Goal: Task Accomplishment & Management: Manage account settings

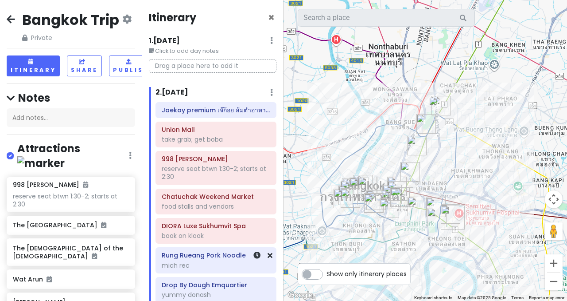
click at [231, 261] on div "mich rec" at bounding box center [216, 265] width 109 height 8
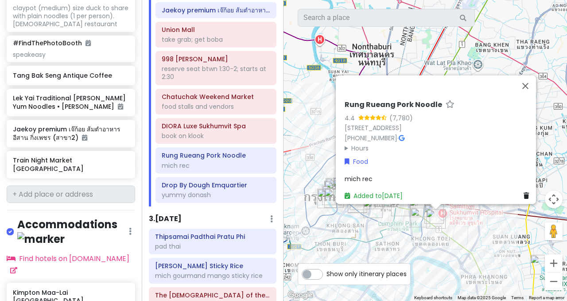
click at [421, 100] on h6 "Rung Rueang Pork Noodle" at bounding box center [394, 104] width 98 height 9
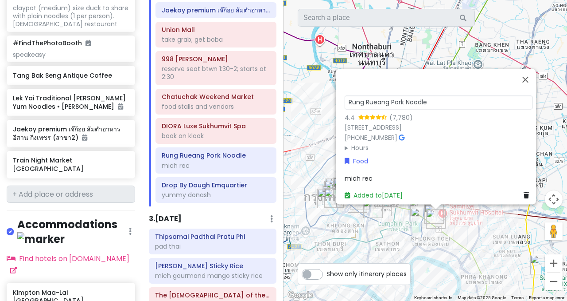
drag, startPoint x: 435, startPoint y: 87, endPoint x: 294, endPoint y: 87, distance: 141.0
click at [294, 87] on div "Rung Rueang Pork Noodle 4.4 (7,780) 10/3 [STREET_ADDRESS] [PHONE_NUMBER] · Hour…" at bounding box center [426, 150] width 284 height 301
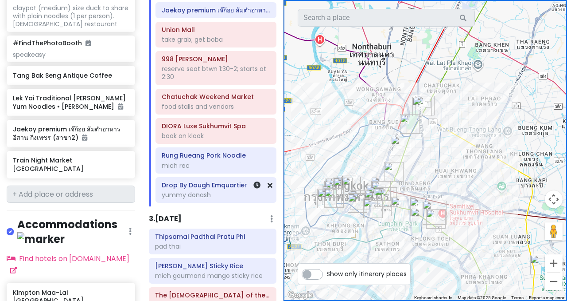
click at [225, 189] on div "Drop By [PERSON_NAME] Emquartier yummy donash" at bounding box center [216, 190] width 109 height 22
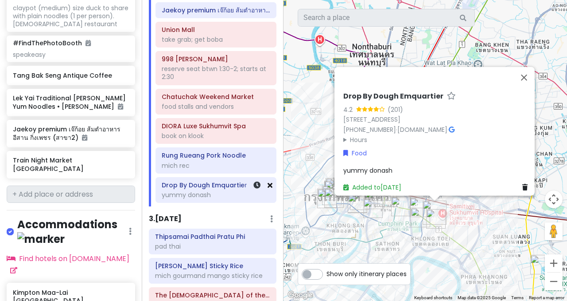
click at [268, 187] on icon at bounding box center [270, 184] width 5 height 7
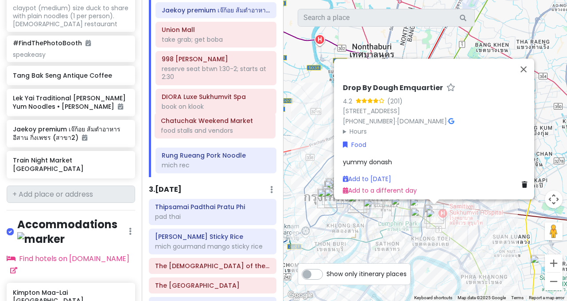
drag, startPoint x: 217, startPoint y: 104, endPoint x: 216, endPoint y: 128, distance: 24.4
click at [216, 128] on div "Jaekoy premium เจ๊ก้อย ส้มตำอาหารอีสาน กิ่งเพชร (สาขา2) Union Mall take grab; g…" at bounding box center [216, 89] width 134 height 175
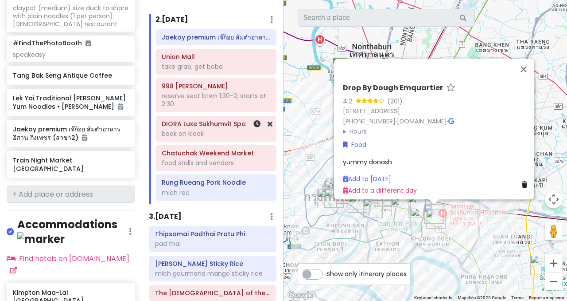
scroll to position [70, 0]
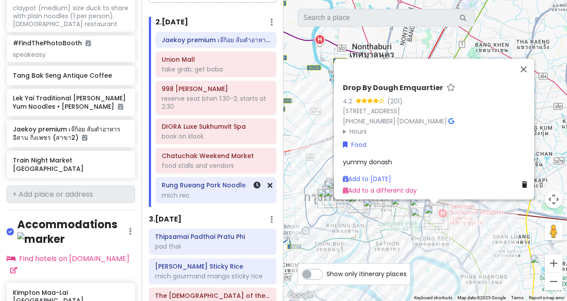
click at [214, 189] on h6 "Rung Rueang Pork Noodle" at bounding box center [216, 185] width 109 height 8
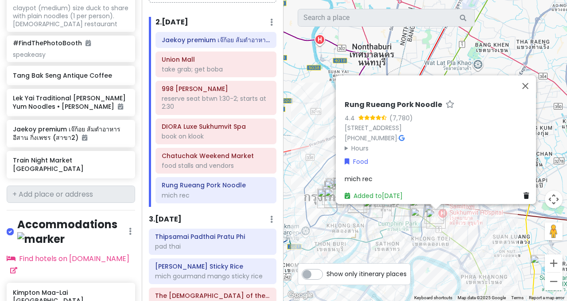
click at [353, 100] on h6 "Rung Rueang Pork Noodle" at bounding box center [394, 104] width 98 height 9
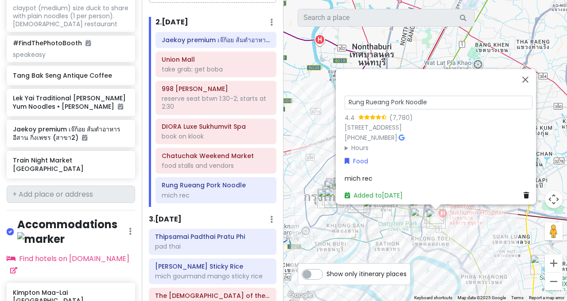
drag, startPoint x: 426, startPoint y: 83, endPoint x: 322, endPoint y: 85, distance: 104.6
click at [322, 85] on div "Rung Rueang Pork Noodle 4.4 (7,780) 10/3 [STREET_ADDRESS] [PHONE_NUMBER] · Hour…" at bounding box center [426, 150] width 284 height 301
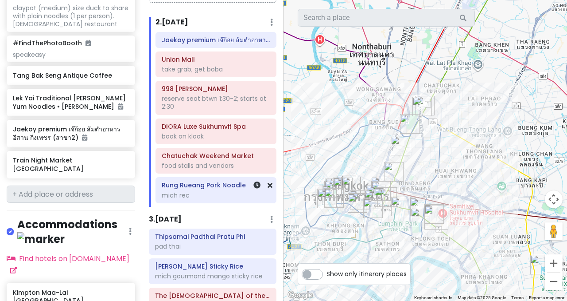
click at [232, 197] on div "mich rec" at bounding box center [216, 195] width 109 height 8
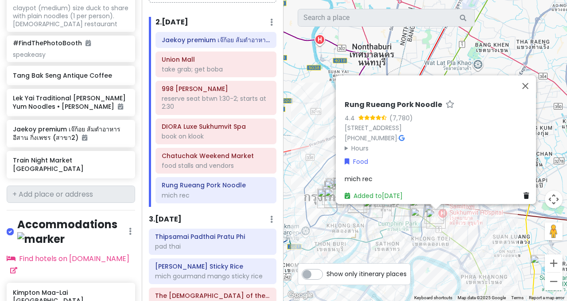
click at [392, 100] on h6 "Rung Rueang Pork Noodle" at bounding box center [394, 104] width 98 height 9
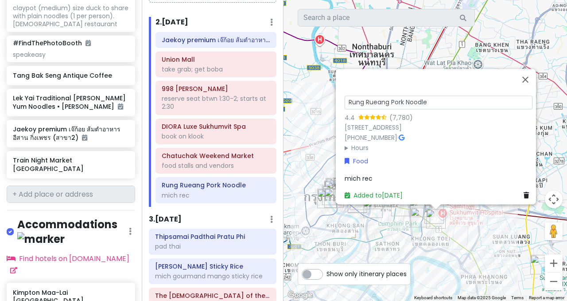
drag, startPoint x: 422, startPoint y: 86, endPoint x: 341, endPoint y: 87, distance: 81.6
click at [345, 95] on input "Rung Rueang Pork Noodle" at bounding box center [439, 102] width 188 height 14
drag, startPoint x: 434, startPoint y: 89, endPoint x: 345, endPoint y: 89, distance: 89.1
click at [345, 95] on input "Rung Rueang Pork Noodle" at bounding box center [439, 102] width 188 height 14
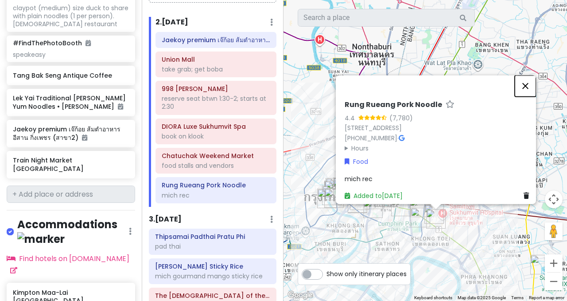
click at [534, 75] on button "Close" at bounding box center [525, 85] width 21 height 21
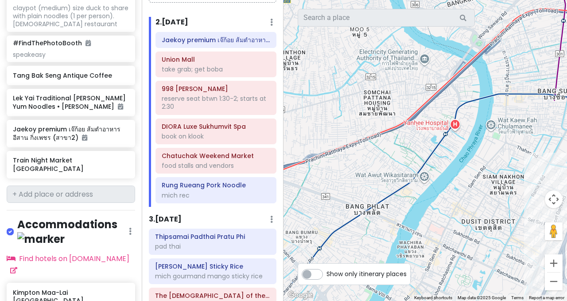
drag, startPoint x: 416, startPoint y: 186, endPoint x: 339, endPoint y: 121, distance: 100.7
click at [339, 121] on div at bounding box center [426, 150] width 284 height 301
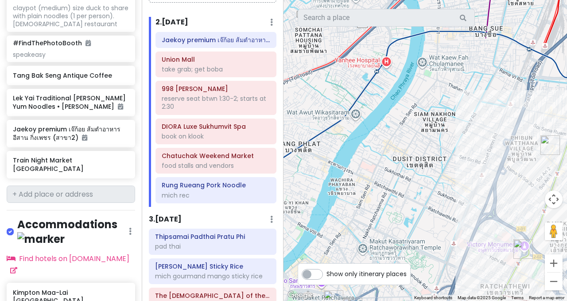
drag, startPoint x: 457, startPoint y: 132, endPoint x: 411, endPoint y: 98, distance: 57.1
click at [411, 98] on div at bounding box center [426, 150] width 284 height 301
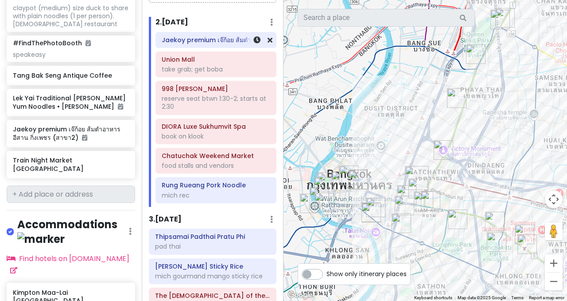
click at [190, 40] on h6 "Jaekoy premium เจ๊ก้อย ส้มตำอาหารอีสาน กิ่งเพชร (สาขา2)" at bounding box center [216, 40] width 109 height 8
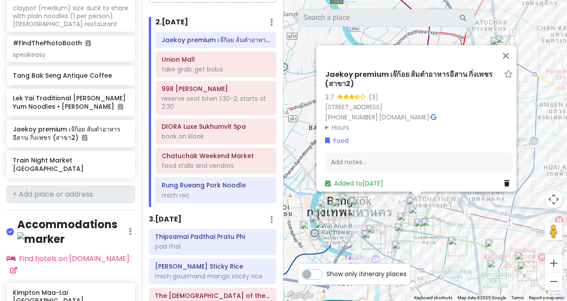
click at [387, 70] on h6 "Jaekoy premium เจ๊ก้อย ส้มตำอาหารอีสาน กิ่งเพชร (สาขา2)" at bounding box center [413, 79] width 176 height 19
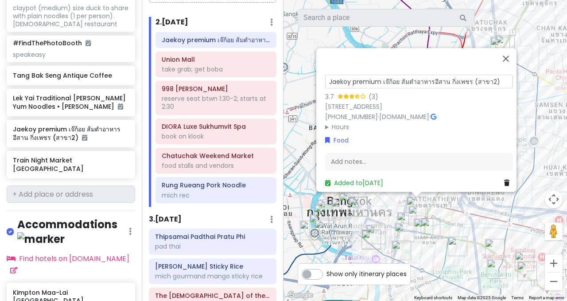
click at [378, 74] on input "Jaekoy premium เจ๊ก้อย ส้มตำอาหารอีสาน กิ่งเพชร (สาขา2)" at bounding box center [419, 81] width 188 height 14
click at [354, 74] on input "Jaekoy premium เจ๊ก้อย ส้มตำอาหารอีสาน กิ่งเพชร (สาขา2)" at bounding box center [419, 81] width 188 height 14
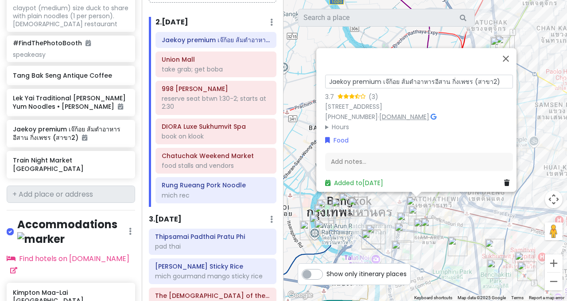
click at [396, 112] on link "[DOMAIN_NAME]" at bounding box center [404, 116] width 50 height 9
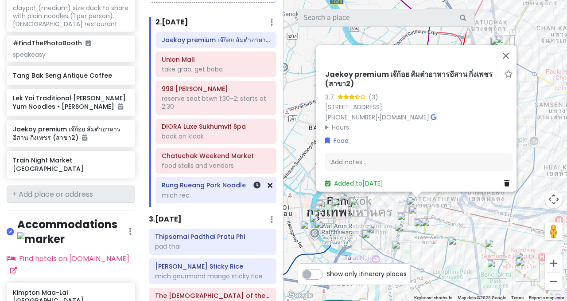
click at [217, 194] on div "mich rec" at bounding box center [216, 195] width 109 height 8
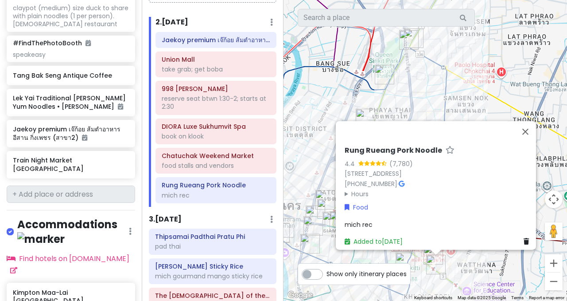
click at [345, 189] on summary "Hours" at bounding box center [439, 193] width 188 height 10
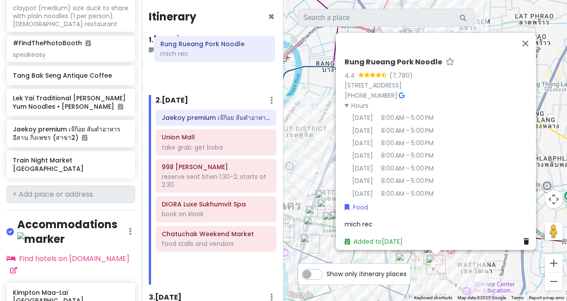
scroll to position [0, 0]
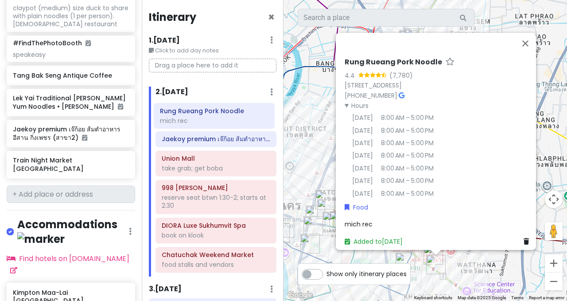
drag, startPoint x: 215, startPoint y: 193, endPoint x: 214, endPoint y: 119, distance: 74.5
click at [214, 119] on div "Jaekoy premium เจ๊ก้อย ส้มตำอาหารอีสาน กิ่งเพชร (สาขา2) Union Mall take grab; g…" at bounding box center [216, 189] width 134 height 175
click at [269, 140] on icon at bounding box center [270, 138] width 5 height 7
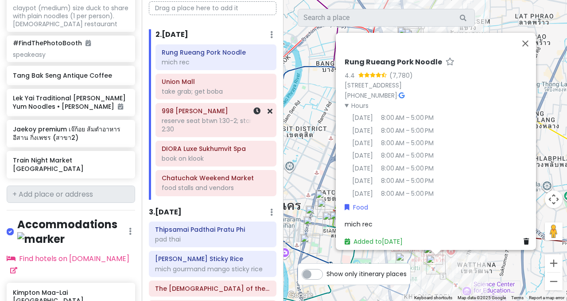
scroll to position [64, 0]
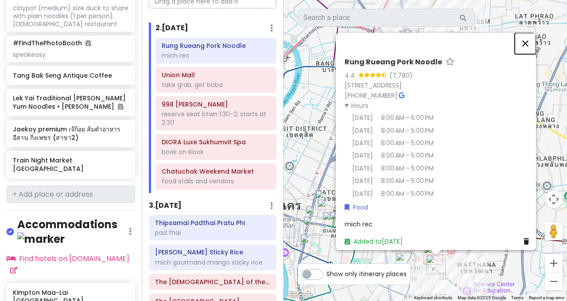
click at [532, 39] on button "Close" at bounding box center [525, 43] width 21 height 21
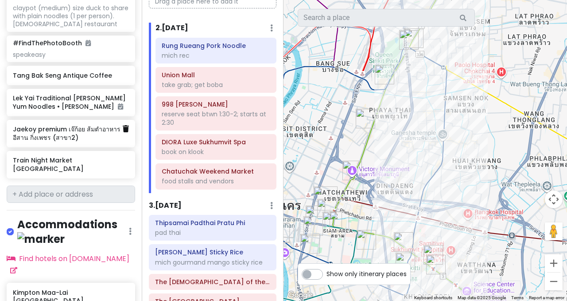
click at [126, 123] on link at bounding box center [126, 129] width 6 height 12
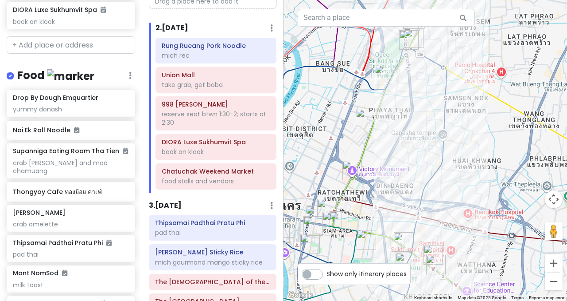
scroll to position [530, 0]
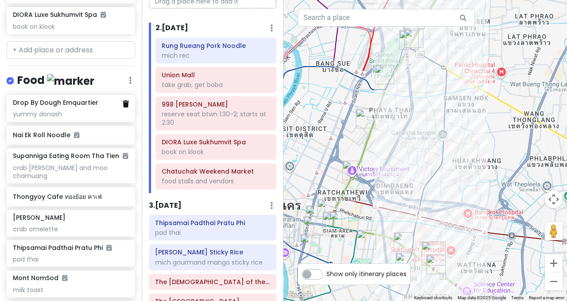
click at [125, 100] on icon at bounding box center [126, 103] width 6 height 7
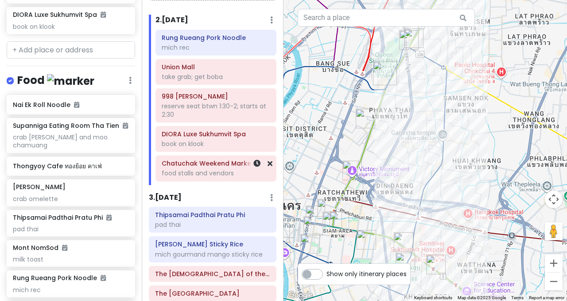
scroll to position [76, 0]
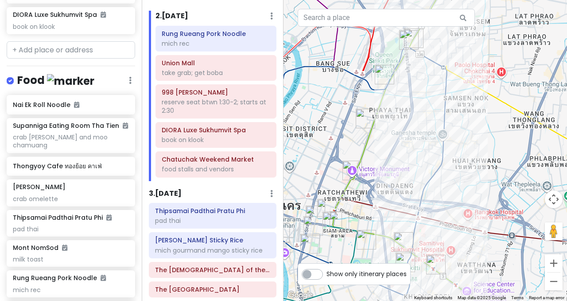
click at [221, 44] on div "mich rec" at bounding box center [216, 43] width 109 height 8
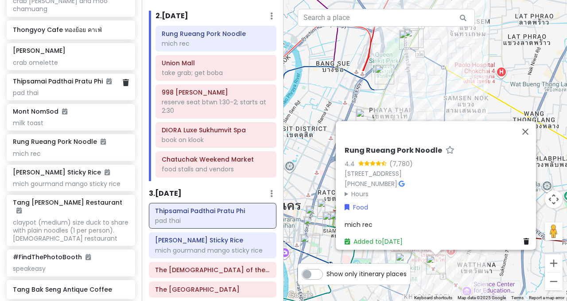
scroll to position [686, 0]
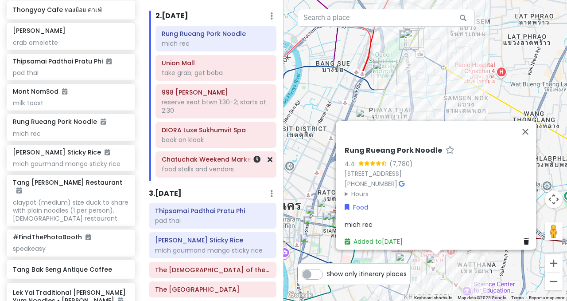
click at [191, 169] on div "food stalls and vendors" at bounding box center [216, 169] width 109 height 8
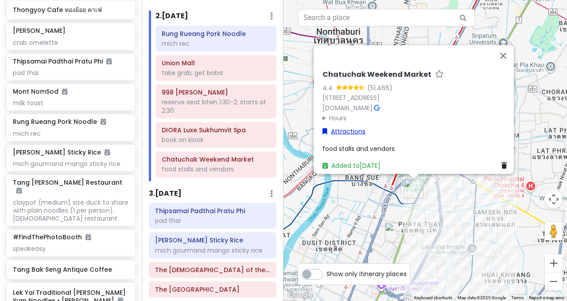
click at [351, 126] on link "Attractions" at bounding box center [344, 131] width 43 height 10
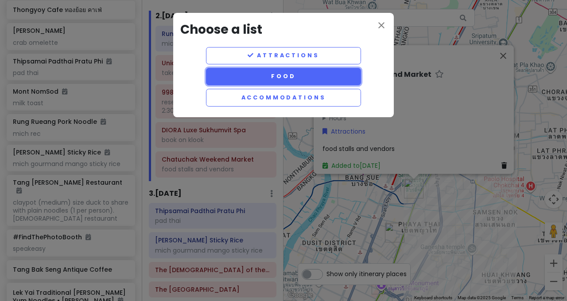
click at [294, 80] on button "Food" at bounding box center [283, 76] width 155 height 17
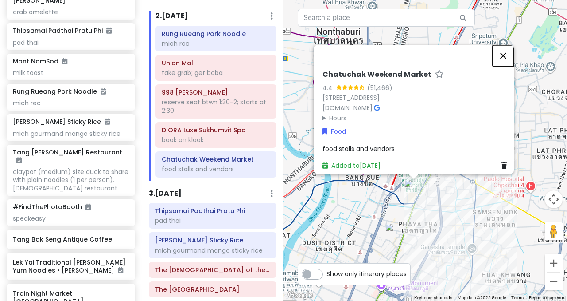
click at [508, 45] on button "Close" at bounding box center [503, 55] width 21 height 21
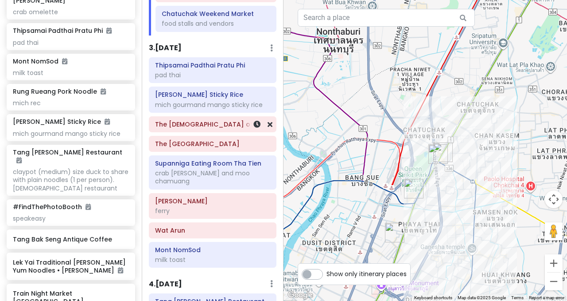
scroll to position [241, 0]
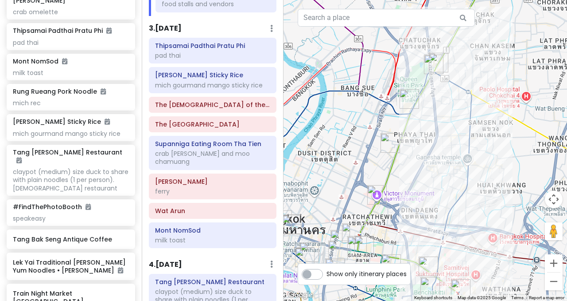
drag, startPoint x: 357, startPoint y: 212, endPoint x: 351, endPoint y: 119, distance: 93.8
click at [351, 119] on div at bounding box center [426, 150] width 284 height 301
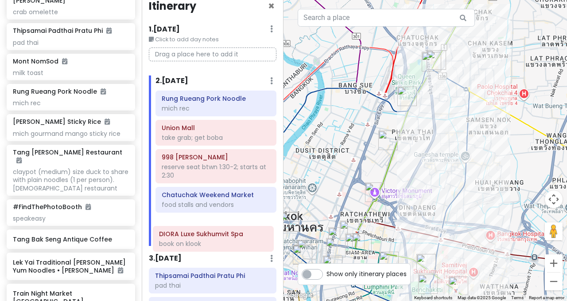
scroll to position [19, 0]
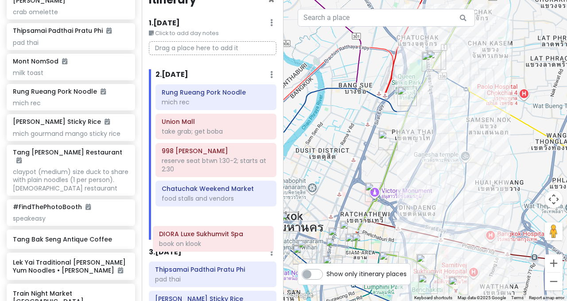
drag, startPoint x: 207, startPoint y: 211, endPoint x: 204, endPoint y: 243, distance: 32.9
click at [204, 243] on div "Itinerary × 1 . [DATE] Edit Day Notes Delete Day Click to add day notes Drag a …" at bounding box center [213, 150] width 142 height 301
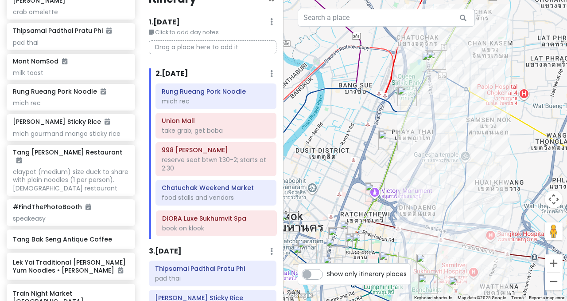
drag, startPoint x: 206, startPoint y: 195, endPoint x: 207, endPoint y: 226, distance: 31.0
click at [207, 226] on div "Rung Rueang Pork Noodle mich rec Union Mall take grab; get boba 998 [PERSON_NAM…" at bounding box center [216, 160] width 134 height 155
click at [200, 223] on div "book on klook" at bounding box center [216, 227] width 109 height 8
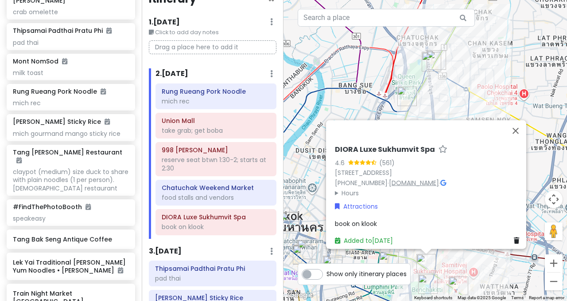
click at [423, 179] on link "[DOMAIN_NAME]" at bounding box center [414, 182] width 50 height 9
click at [309, 214] on div "DIORA Luxe Sukhumvit Spa 4.6 (561) 4 [STREET_ADDRESS] [PHONE_NUMBER] · [DOMAIN_…" at bounding box center [426, 150] width 284 height 301
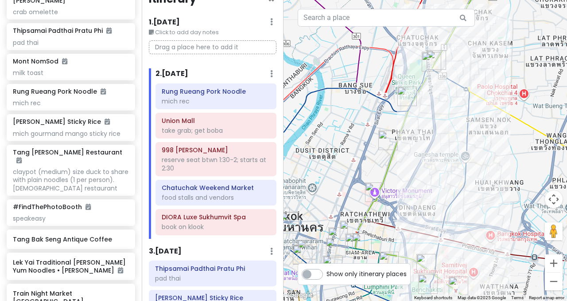
scroll to position [849, 0]
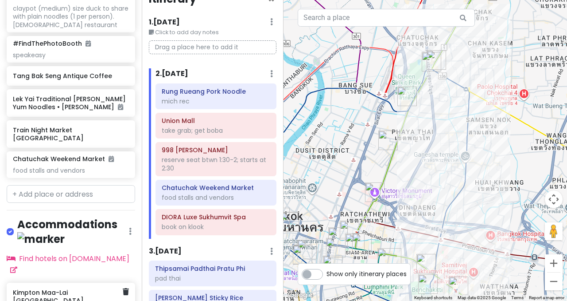
click at [63, 288] on h6 "Kimpton Maa-Lai [GEOGRAPHIC_DATA]" at bounding box center [67, 296] width 109 height 16
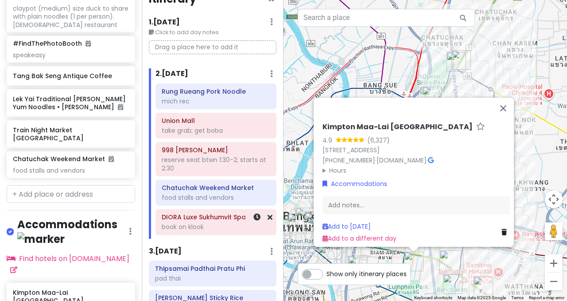
click at [196, 226] on div "book on klook" at bounding box center [216, 227] width 109 height 8
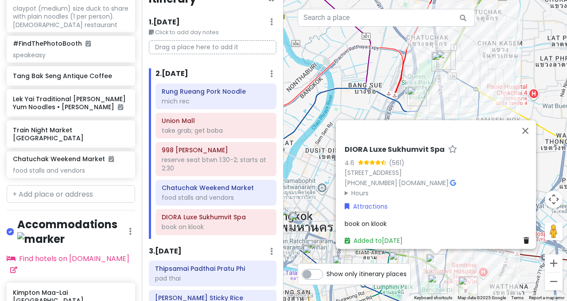
click at [220, 245] on div "Itinerary × 1 . [DATE] Edit Day Notes Delete Day Click to add day notes Drag a …" at bounding box center [213, 150] width 142 height 301
click at [531, 120] on button "Close" at bounding box center [525, 130] width 21 height 21
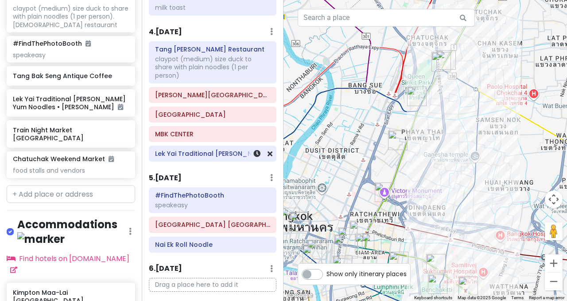
scroll to position [479, 0]
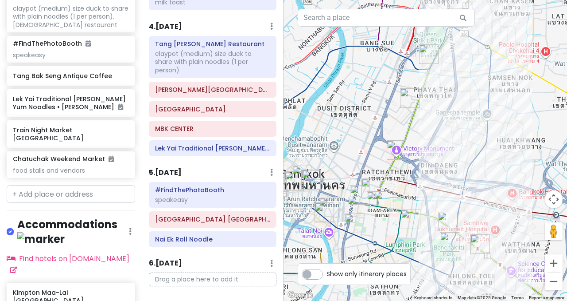
drag, startPoint x: 391, startPoint y: 216, endPoint x: 404, endPoint y: 170, distance: 48.0
click at [404, 170] on div at bounding box center [426, 150] width 284 height 301
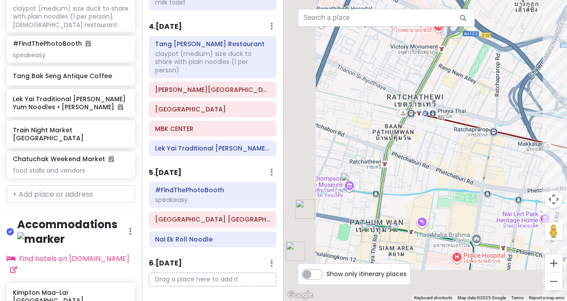
drag, startPoint x: 376, startPoint y: 191, endPoint x: 448, endPoint y: 117, distance: 103.1
click at [448, 117] on div at bounding box center [426, 150] width 284 height 301
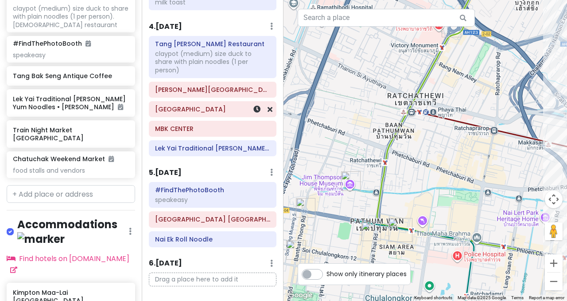
click at [190, 105] on h6 "[GEOGRAPHIC_DATA]" at bounding box center [212, 109] width 115 height 8
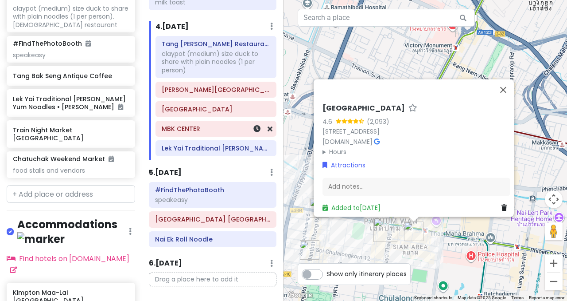
click at [200, 122] on div "MBK CENTER" at bounding box center [216, 128] width 109 height 12
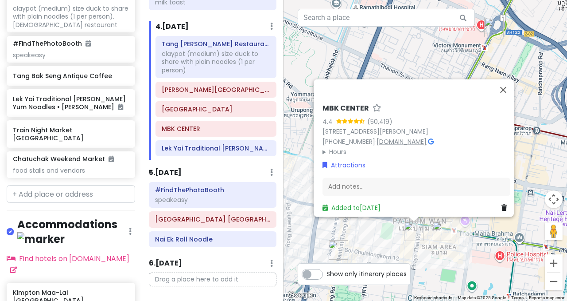
click at [396, 138] on link "[DOMAIN_NAME]" at bounding box center [402, 141] width 50 height 9
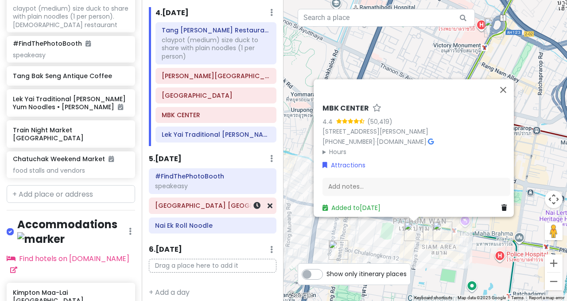
scroll to position [492, 0]
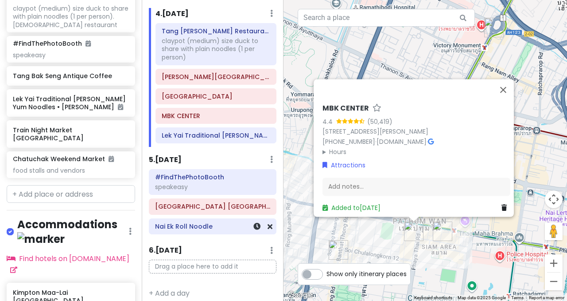
click at [221, 224] on div "Nai Ek Roll Noodle" at bounding box center [212, 226] width 115 height 12
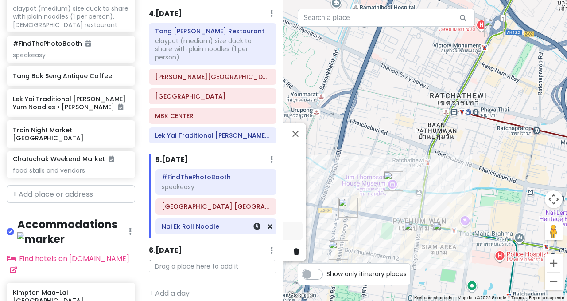
scroll to position [484, 0]
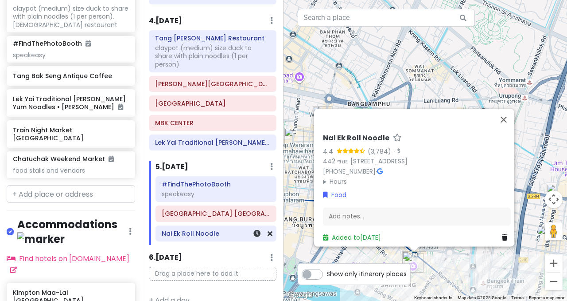
click at [219, 226] on div "Nai Ek Roll Noodle" at bounding box center [216, 233] width 120 height 15
click at [220, 209] on h6 "[GEOGRAPHIC_DATA] [GEOGRAPHIC_DATA]" at bounding box center [216, 213] width 109 height 8
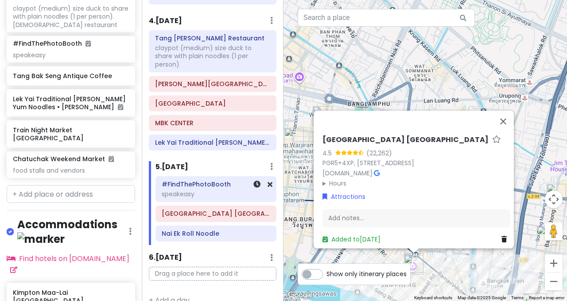
click at [219, 190] on div "speakeasy" at bounding box center [216, 194] width 109 height 8
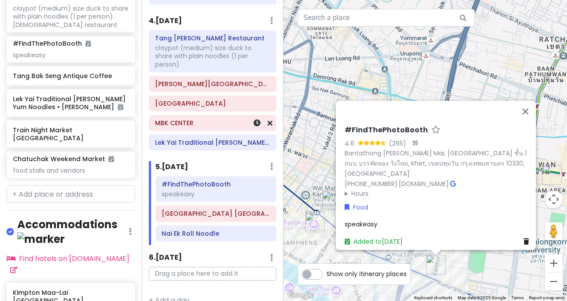
click at [215, 119] on h6 "MBK CENTER" at bounding box center [212, 123] width 115 height 8
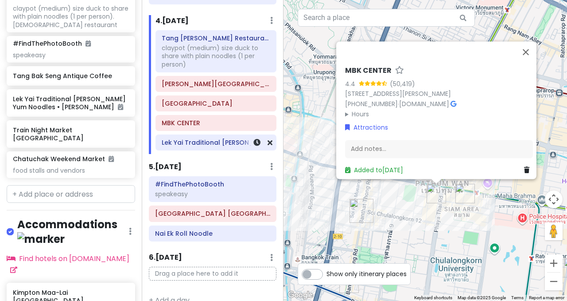
click at [210, 141] on div "Lek Yai Traditional [PERSON_NAME] Yum Noodles • [PERSON_NAME]" at bounding box center [216, 142] width 120 height 15
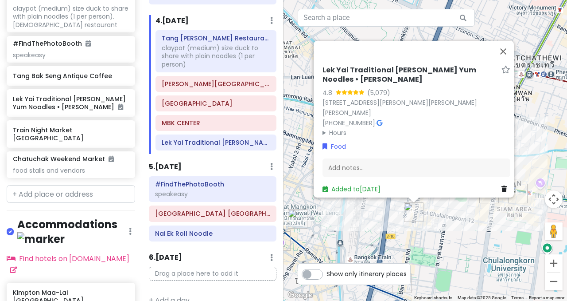
click at [182, 162] on h6 "5 . [DATE]" at bounding box center [165, 166] width 33 height 9
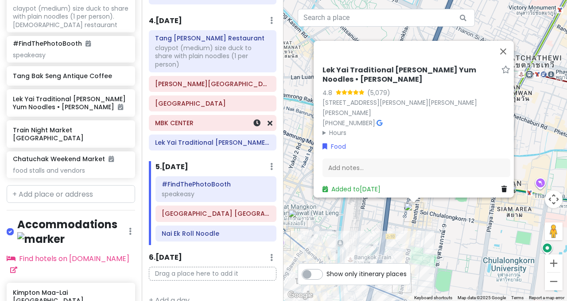
click at [184, 119] on h6 "MBK CENTER" at bounding box center [212, 123] width 115 height 8
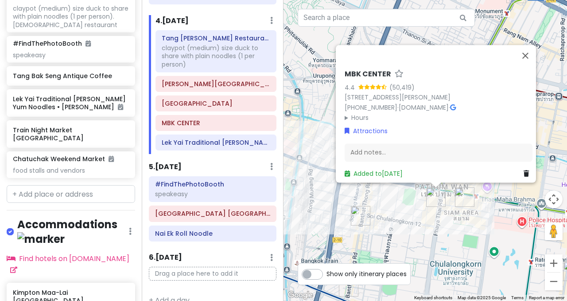
click at [207, 103] on div "Tang [PERSON_NAME] Restaurant claypot (medium) size duck to share with plain no…" at bounding box center [216, 92] width 134 height 124
click at [203, 99] on h6 "[GEOGRAPHIC_DATA]" at bounding box center [216, 103] width 109 height 8
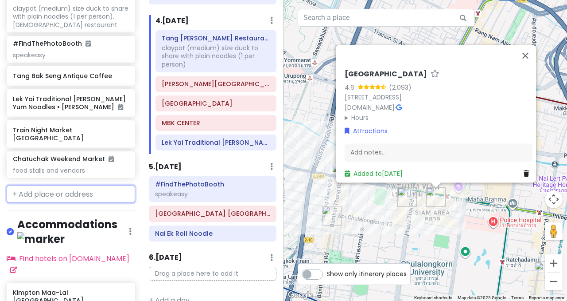
click at [60, 185] on input "text" at bounding box center [71, 194] width 129 height 18
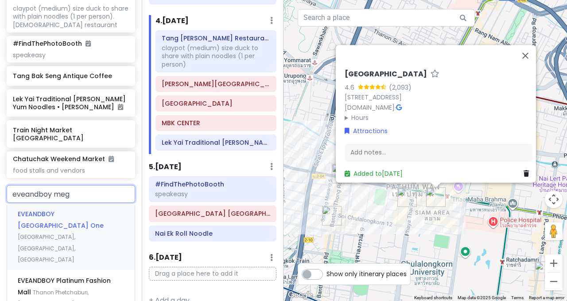
type input "eveandboy mega"
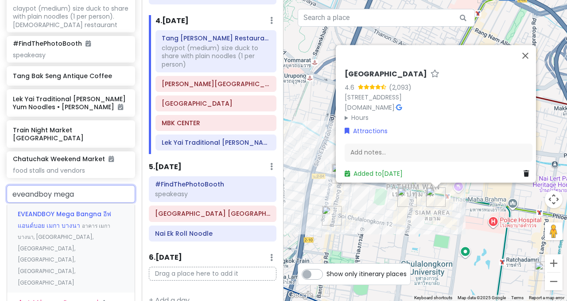
click at [51, 203] on div "EVEANDBOY Mega Bangna อีฟแอนด์บอย เมกา บางนา อาคาร เมกา บางนา, [GEOGRAPHIC_DATA…" at bounding box center [71, 248] width 128 height 90
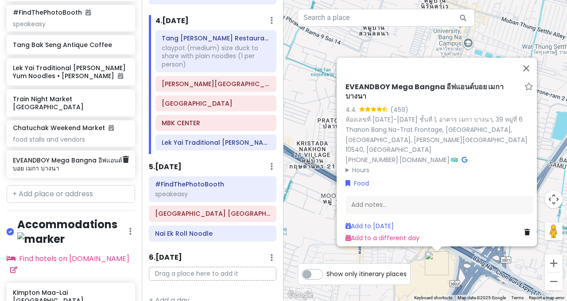
scroll to position [880, 7]
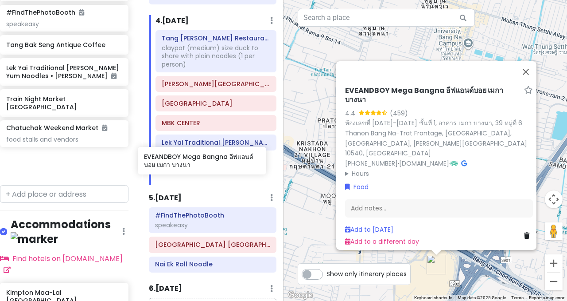
drag, startPoint x: 61, startPoint y: 113, endPoint x: 192, endPoint y: 165, distance: 141.1
click at [192, 165] on div "[GEOGRAPHIC_DATA] Trip Private Change Dates Make a Copy Delete Trip Go Pro ⚡️ G…" at bounding box center [283, 150] width 567 height 301
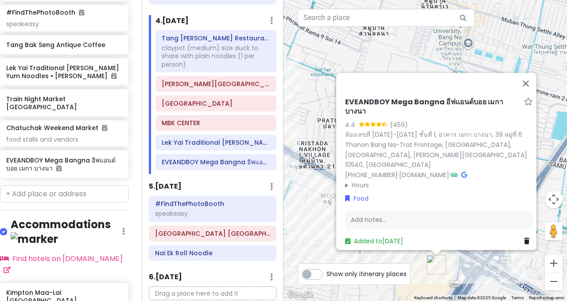
scroll to position [849, 7]
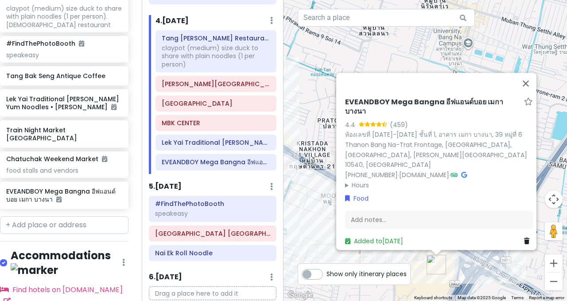
click at [458, 276] on div "EVEANDBOY Mega Bangna อีฟแอนด์บอย เมกา บางนา 4.4 (459) ห้องเลขที่ [DATE]-[DATE]…" at bounding box center [426, 150] width 284 height 301
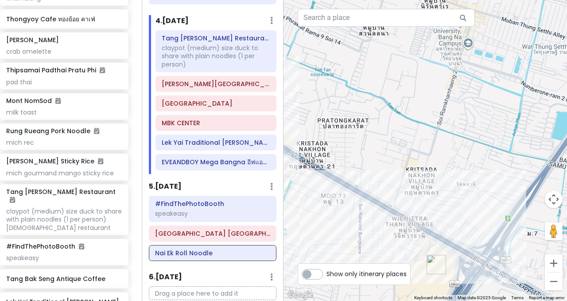
scroll to position [721, 7]
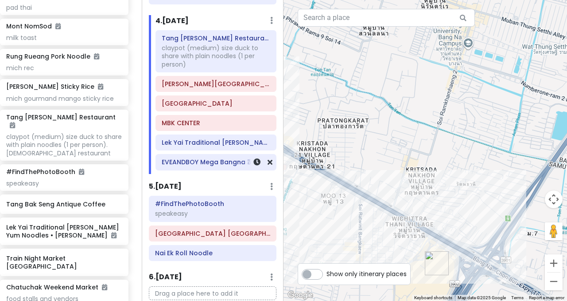
click at [236, 158] on h6 "EVEANDBOY Mega Bangna อีฟแอนด์บอย เมกา บางนา" at bounding box center [216, 162] width 109 height 8
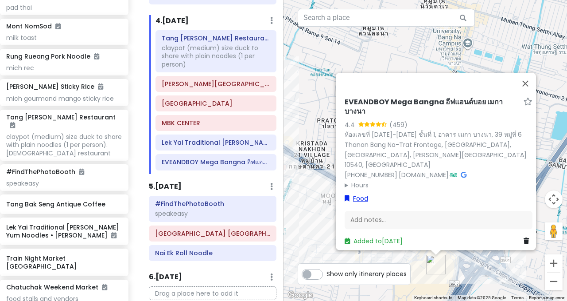
click at [361, 194] on link "Food" at bounding box center [356, 199] width 23 height 10
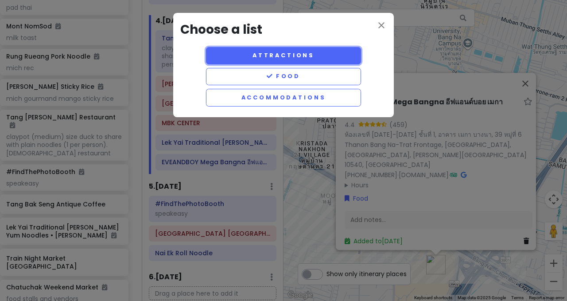
click at [292, 51] on button "Attractions" at bounding box center [283, 55] width 155 height 17
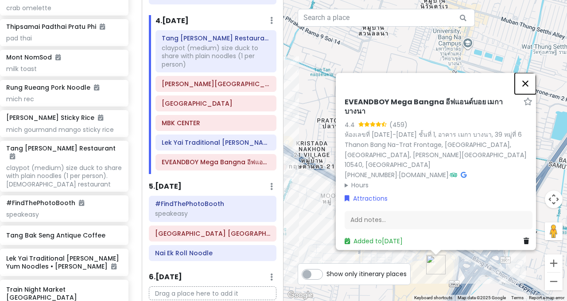
click at [531, 94] on button "Close" at bounding box center [525, 83] width 21 height 21
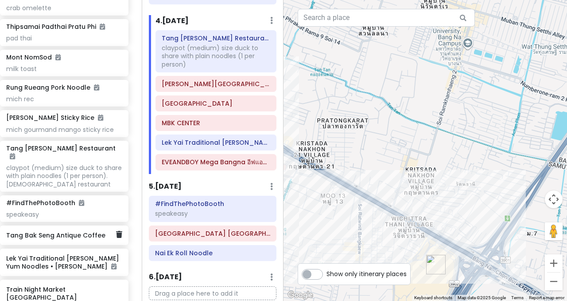
scroll to position [880, 7]
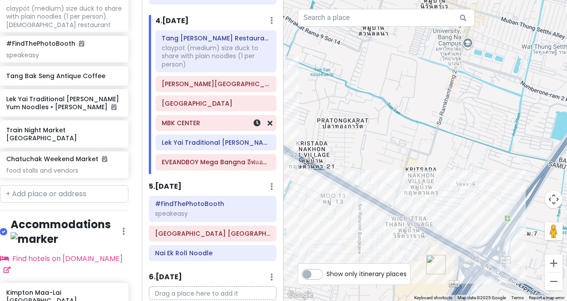
click at [222, 119] on h6 "MBK CENTER" at bounding box center [216, 123] width 109 height 8
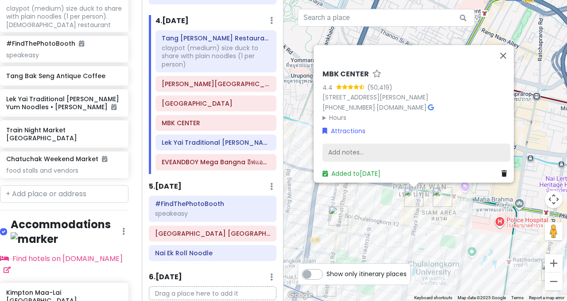
click at [353, 145] on div "Add notes..." at bounding box center [417, 152] width 188 height 19
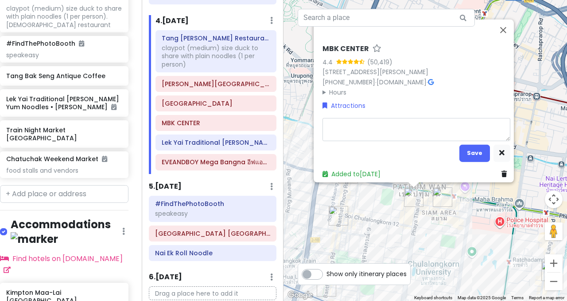
type textarea "x"
type textarea "o"
type textarea "x"
type textarea "opt"
type textarea "x"
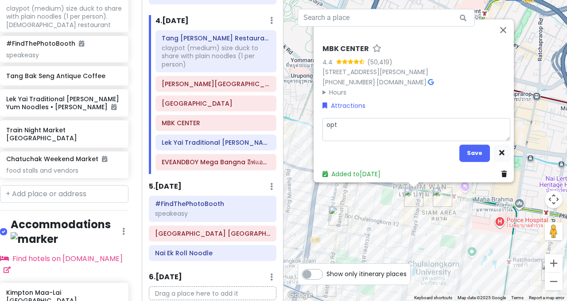
type textarea "opti"
type textarea "x"
type textarea "optio"
type textarea "x"
type textarea "optiona"
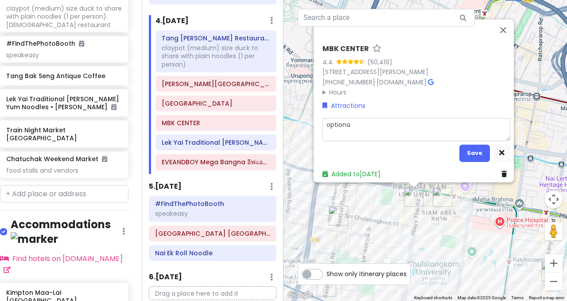
type textarea "x"
type textarea "optional"
click at [472, 144] on button "Save" at bounding box center [475, 152] width 31 height 17
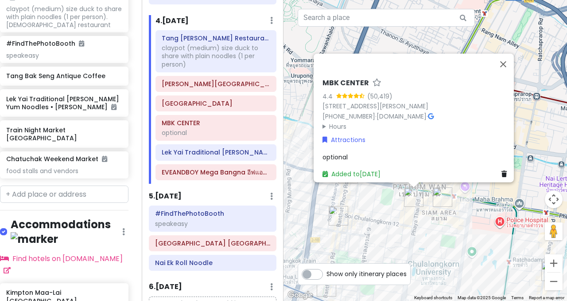
click at [372, 226] on div "MBK CENTER 4.4 (50,419) [STREET_ADDRESS][PERSON_NAME] [PHONE_NUMBER] · [DOMAIN_…" at bounding box center [426, 150] width 284 height 301
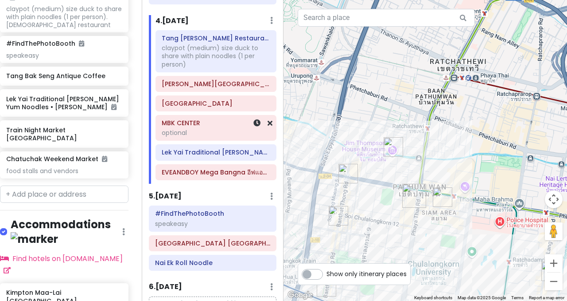
click at [219, 129] on div "optional" at bounding box center [216, 133] width 109 height 8
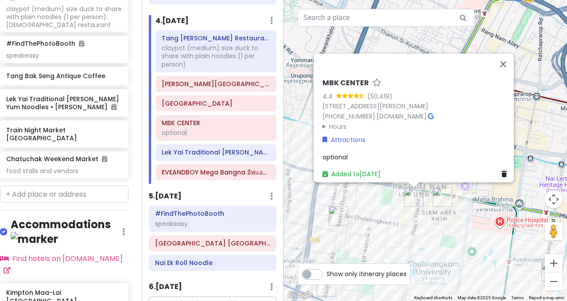
click at [334, 153] on span "optional" at bounding box center [335, 156] width 25 height 9
click at [394, 152] on div "optional" at bounding box center [417, 157] width 188 height 10
type textarea "x"
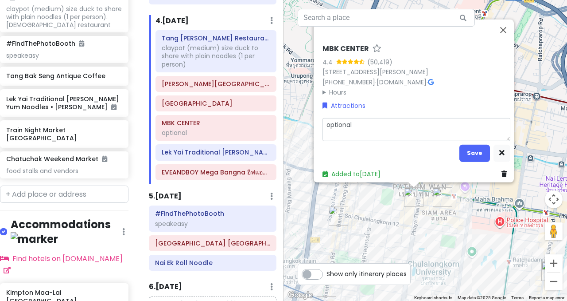
click at [401, 122] on textarea "optional" at bounding box center [417, 128] width 188 height 23
click at [494, 145] on button "button" at bounding box center [502, 152] width 17 height 17
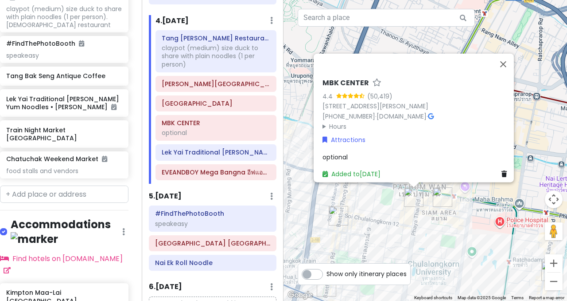
click at [392, 144] on div "MBK CENTER 4.4 (50,419) [STREET_ADDRESS][PERSON_NAME] [PHONE_NUMBER] · [DOMAIN_…" at bounding box center [416, 128] width 195 height 107
click at [371, 156] on div "MBK CENTER 4.4 (50,419) [STREET_ADDRESS][PERSON_NAME] [PHONE_NUMBER] · [DOMAIN_…" at bounding box center [416, 128] width 195 height 107
click at [210, 191] on div "5 . [DATE] Add Day Notes Delete Day" at bounding box center [213, 198] width 128 height 15
click at [510, 54] on button "Close" at bounding box center [503, 64] width 21 height 21
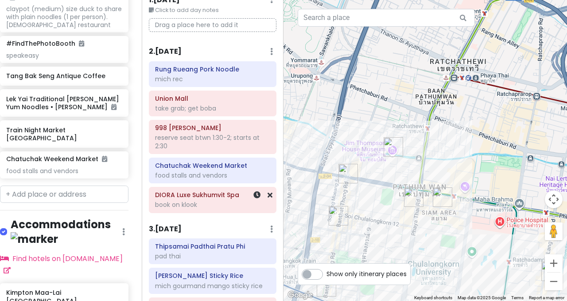
scroll to position [35, 0]
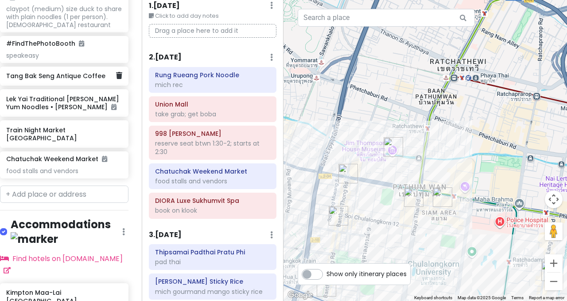
click at [62, 72] on h6 "Tang Bak Seng Antique Coffee" at bounding box center [60, 76] width 109 height 8
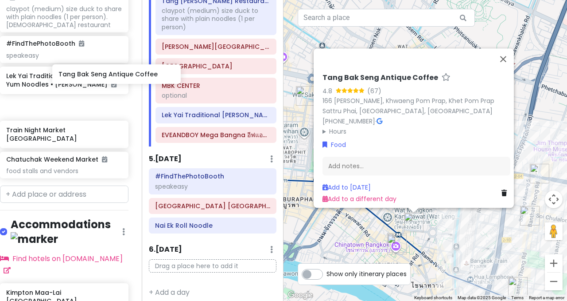
scroll to position [885, 7]
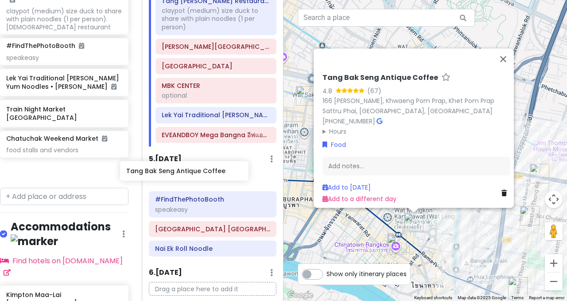
drag, startPoint x: 75, startPoint y: 31, endPoint x: 196, endPoint y: 173, distance: 186.5
click at [196, 173] on div "[GEOGRAPHIC_DATA] Trip Private Change Dates Make a Copy Delete Trip Go Pro ⚡️ G…" at bounding box center [283, 150] width 567 height 301
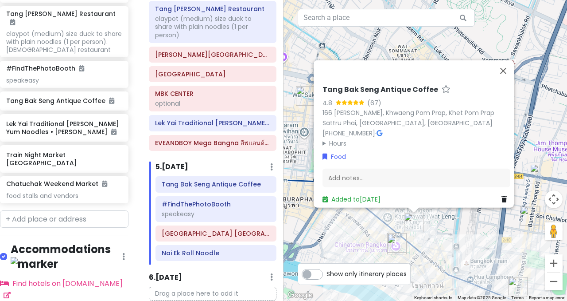
scroll to position [862, 7]
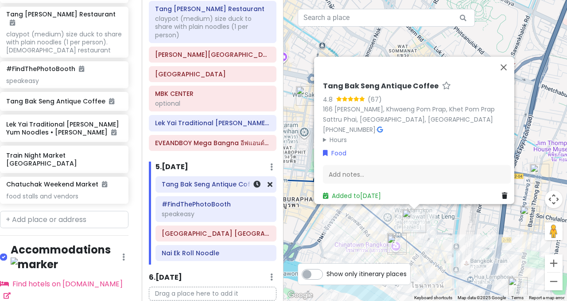
click at [202, 180] on h6 "Tang Bak Seng Antique Coffee" at bounding box center [216, 184] width 109 height 8
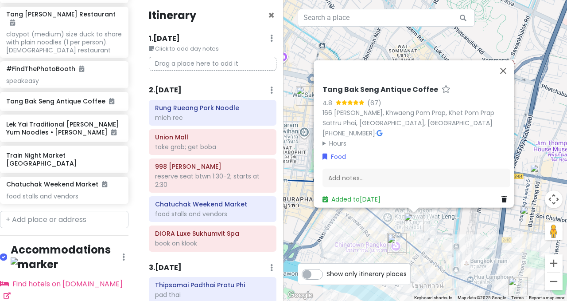
scroll to position [0, 0]
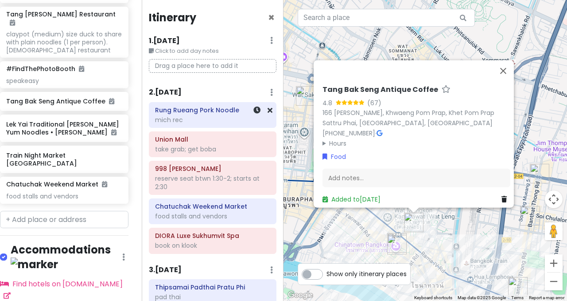
click at [185, 113] on h6 "Rung Rueang Pork Noodle" at bounding box center [212, 110] width 115 height 8
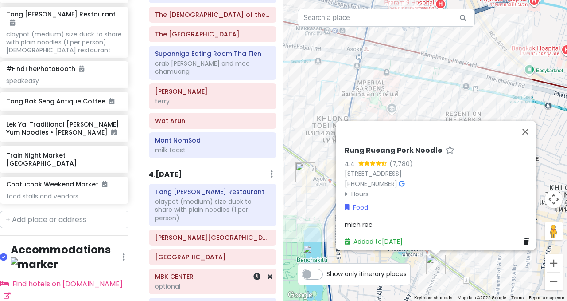
scroll to position [406, 0]
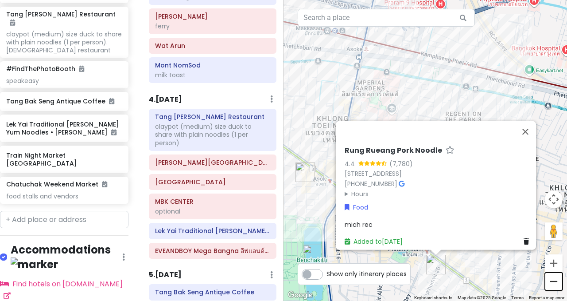
click at [554, 281] on button "Zoom out" at bounding box center [554, 281] width 18 height 18
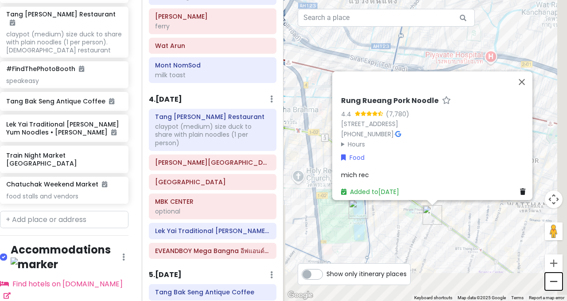
click at [554, 281] on button "Zoom out" at bounding box center [554, 281] width 18 height 18
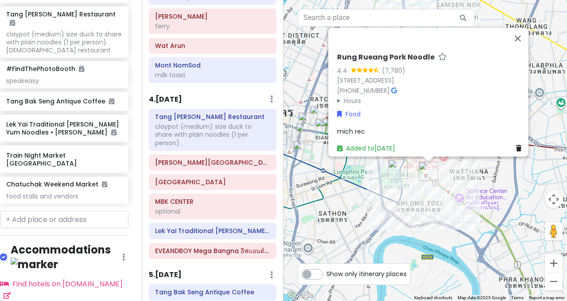
click at [376, 198] on div "Rung Rueang Pork Noodle 4.4 (7,780) 10/3 [STREET_ADDRESS] [PHONE_NUMBER] · Hour…" at bounding box center [426, 150] width 284 height 301
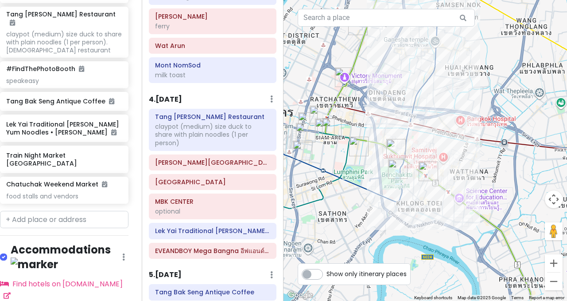
click at [355, 143] on img "Kimpton Maa-Lai Bangkok" at bounding box center [359, 147] width 20 height 20
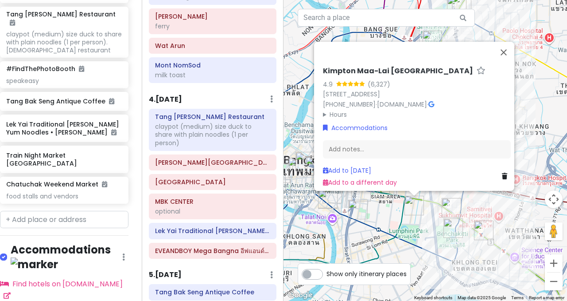
click at [357, 215] on img "#FindThePhotoBooth" at bounding box center [358, 209] width 20 height 20
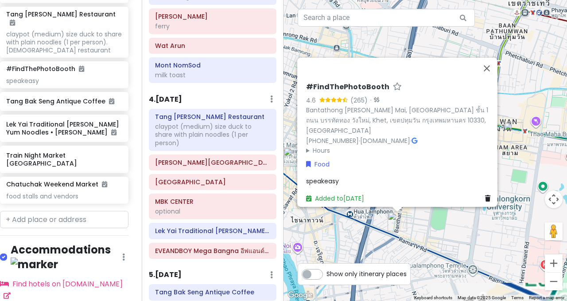
drag, startPoint x: 430, startPoint y: 226, endPoint x: 232, endPoint y: 224, distance: 198.6
click at [232, 224] on div "[GEOGRAPHIC_DATA] Trip Private Change Dates Make a Copy Delete Trip Go Pro ⚡️ G…" at bounding box center [283, 150] width 567 height 301
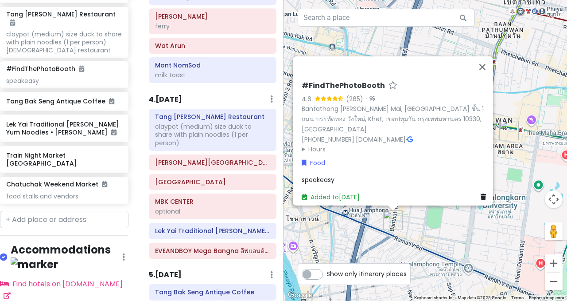
click at [428, 233] on div "#FindThePhotoBooth 4.6 (265) · [GEOGRAPHIC_DATA][PERSON_NAME], [GEOGRAPHIC_DATA…" at bounding box center [426, 150] width 284 height 301
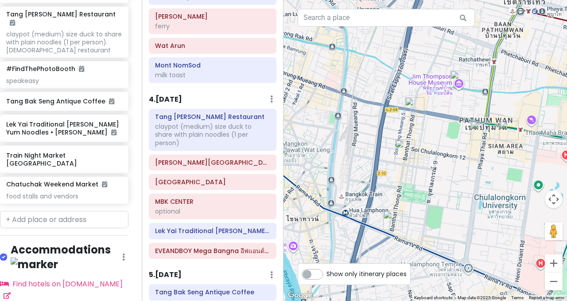
click at [405, 145] on img "Lek Yai Traditional Tom Yum Noodles • Sam Yan" at bounding box center [405, 149] width 20 height 20
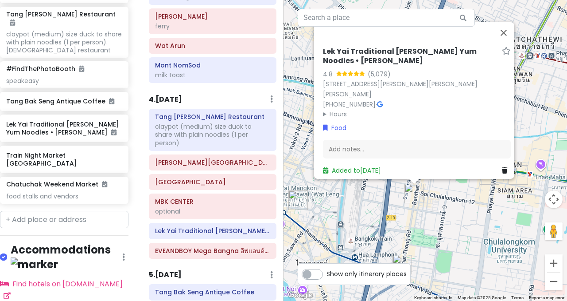
click at [453, 228] on div "Lek Yai Traditional [PERSON_NAME] Yum Noodles • [PERSON_NAME] 4.8 (5,079) [STRE…" at bounding box center [426, 150] width 284 height 301
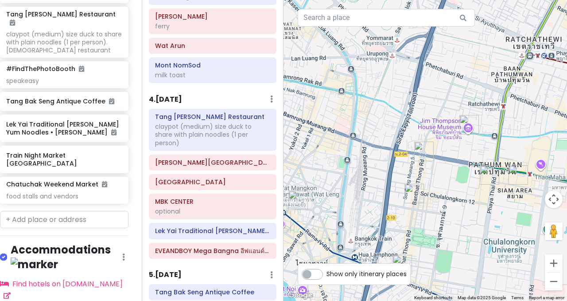
click at [423, 154] on img "Tang Sui Heng Restaurant" at bounding box center [424, 151] width 20 height 20
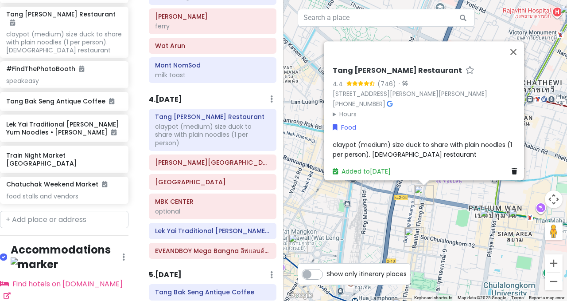
click at [293, 241] on img "Tang Bak Seng Antique Coffee" at bounding box center [299, 244] width 20 height 20
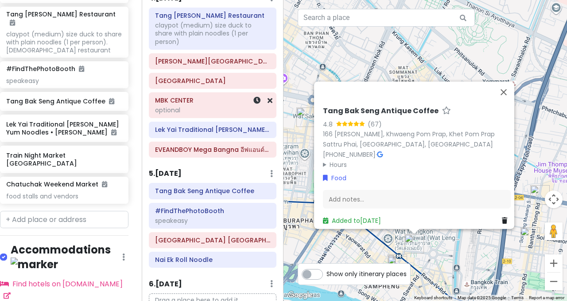
scroll to position [533, 0]
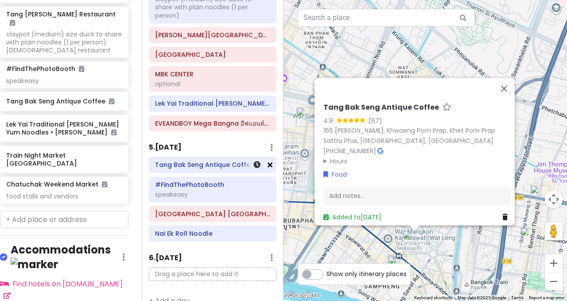
click at [272, 161] on icon at bounding box center [270, 164] width 5 height 7
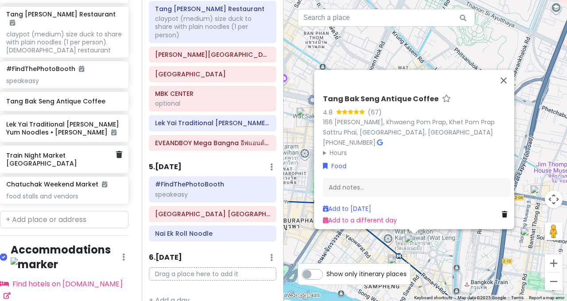
click at [86, 151] on h6 "Train Night Market [GEOGRAPHIC_DATA]" at bounding box center [60, 159] width 109 height 16
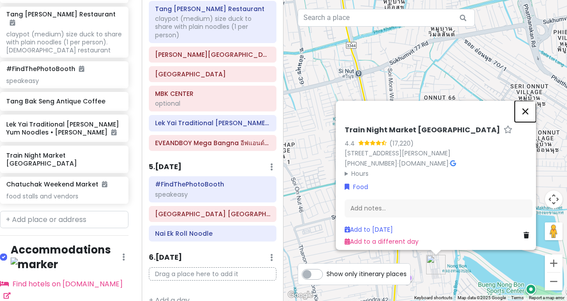
click at [531, 101] on button "Close" at bounding box center [525, 111] width 21 height 21
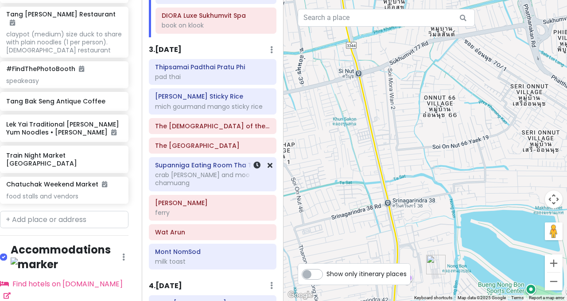
scroll to position [219, 0]
click at [194, 258] on div "milk toast" at bounding box center [212, 262] width 115 height 8
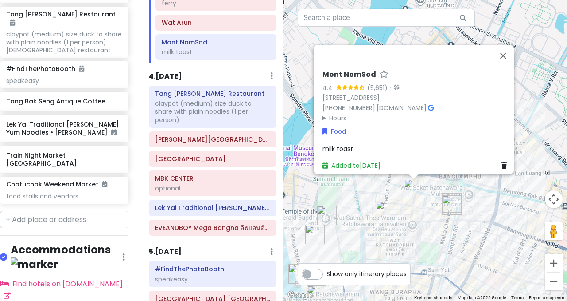
scroll to position [432, 0]
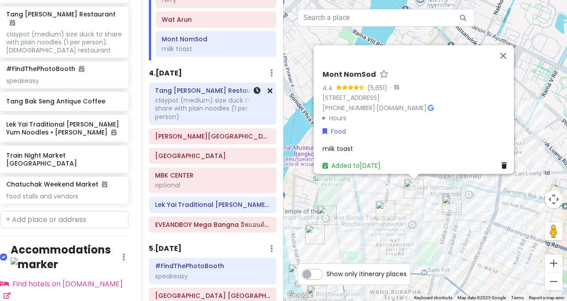
click at [199, 96] on div "claypot (medium) size duck to share with plain noodles (1 per person)" at bounding box center [212, 108] width 115 height 24
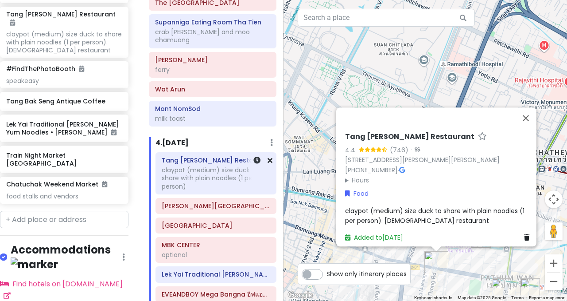
scroll to position [362, 0]
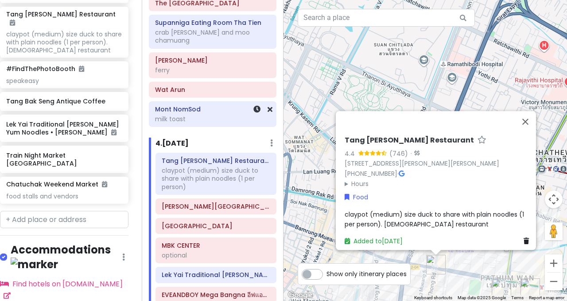
click at [197, 105] on h6 "Mont NomSod" at bounding box center [212, 109] width 115 height 8
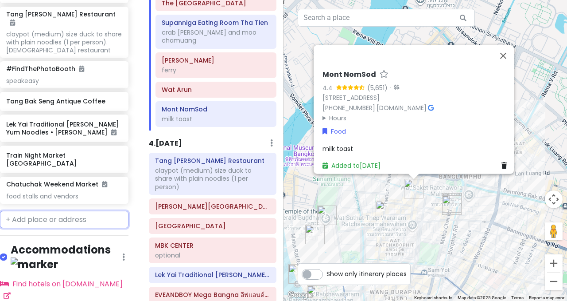
click at [37, 211] on input "text" at bounding box center [64, 220] width 129 height 18
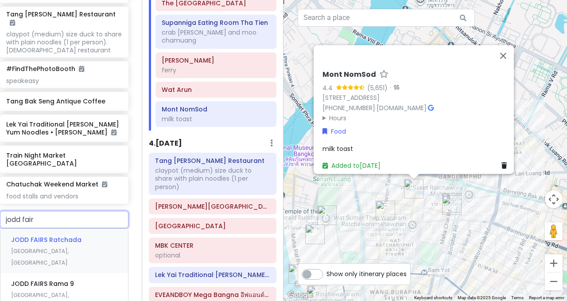
type input "jodd fairs"
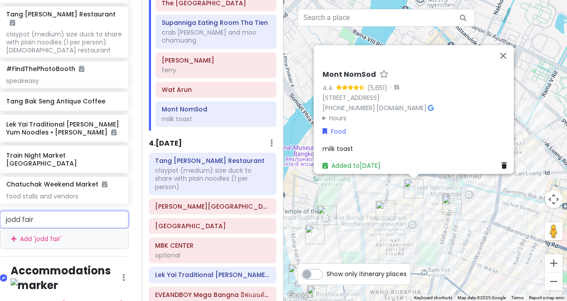
type input "jodd fairs"
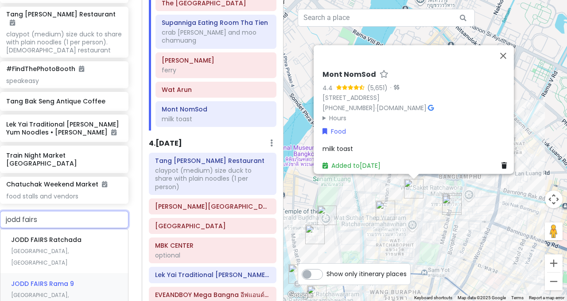
click at [47, 279] on span "JODD FAIRS Rama 9" at bounding box center [42, 283] width 63 height 9
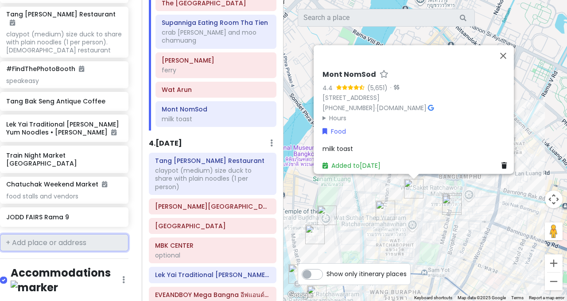
scroll to position [885, 7]
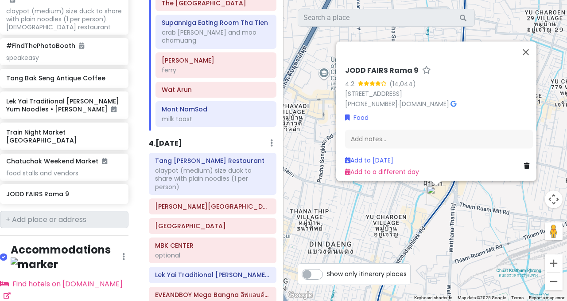
click at [390, 213] on div "JODD FAIRS [DEMOGRAPHIC_DATA] 4.2 (14,044) [STREET_ADDRESS][PERSON_NAME] [PHONE…" at bounding box center [426, 150] width 284 height 301
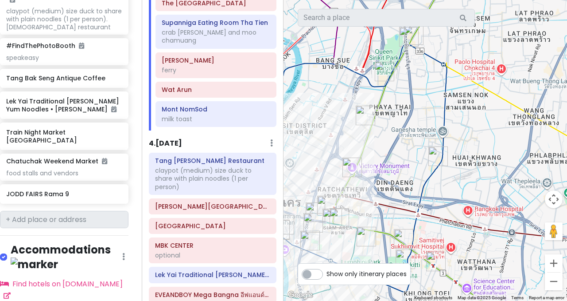
drag, startPoint x: 375, startPoint y: 216, endPoint x: 413, endPoint y: 169, distance: 60.8
click at [413, 169] on div at bounding box center [426, 150] width 284 height 301
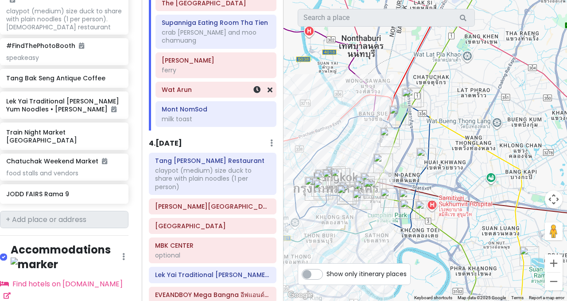
click at [217, 86] on h6 "Wat Arun" at bounding box center [216, 90] width 109 height 8
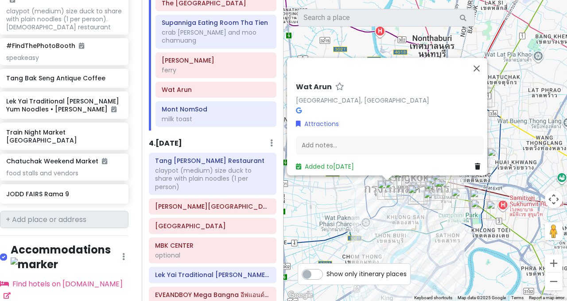
drag, startPoint x: 373, startPoint y: 207, endPoint x: 311, endPoint y: 207, distance: 62.1
click at [311, 207] on div "[GEOGRAPHIC_DATA], [GEOGRAPHIC_DATA] Attractions Add notes... Added to [DATE]" at bounding box center [426, 150] width 284 height 301
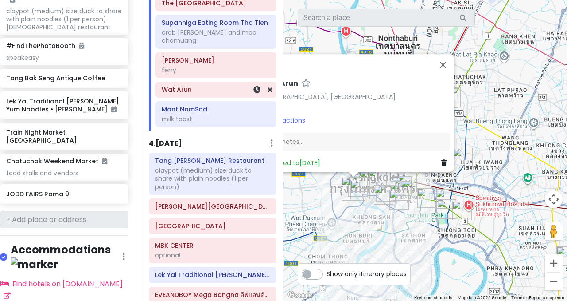
click at [204, 86] on h6 "Wat Arun" at bounding box center [216, 90] width 109 height 8
click at [200, 66] on div "ferry" at bounding box center [216, 70] width 109 height 8
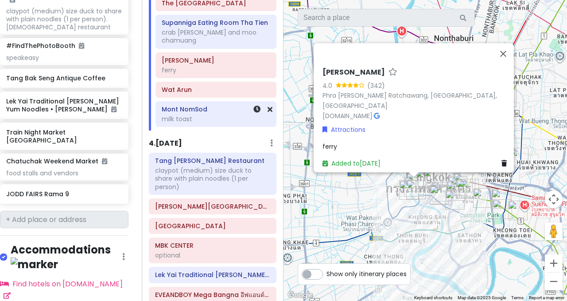
click at [197, 115] on div "milk toast" at bounding box center [216, 119] width 109 height 8
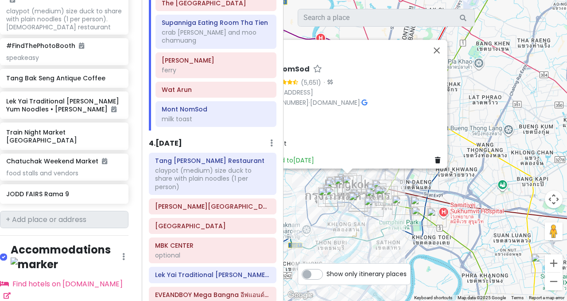
drag, startPoint x: 377, startPoint y: 204, endPoint x: 294, endPoint y: 198, distance: 83.1
click at [294, 198] on div "Mont NomSod 4.4 (5,651) · [STREET_ADDRESS] [PHONE_NUMBER] · [DOMAIN_NAME] · Hou…" at bounding box center [426, 150] width 284 height 301
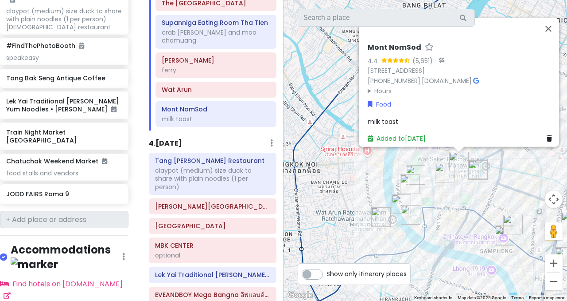
drag, startPoint x: 349, startPoint y: 182, endPoint x: 290, endPoint y: 182, distance: 59.0
click at [290, 182] on div "Mont NomSod 4.4 (5,651) · [STREET_ADDRESS] [PHONE_NUMBER] · [DOMAIN_NAME] · Hou…" at bounding box center [426, 150] width 284 height 301
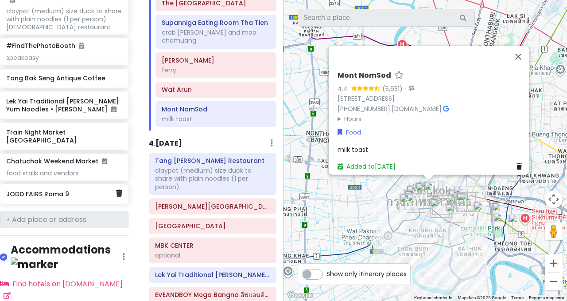
click at [51, 190] on h6 "JODD FAIRS Rama 9" at bounding box center [60, 194] width 109 height 8
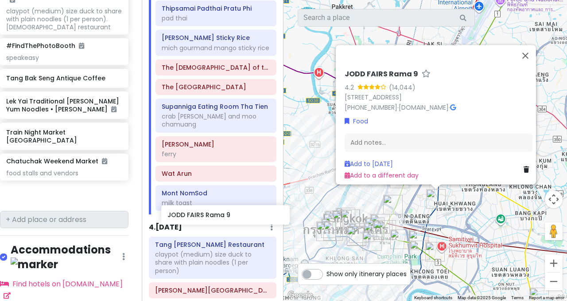
scroll to position [279, 0]
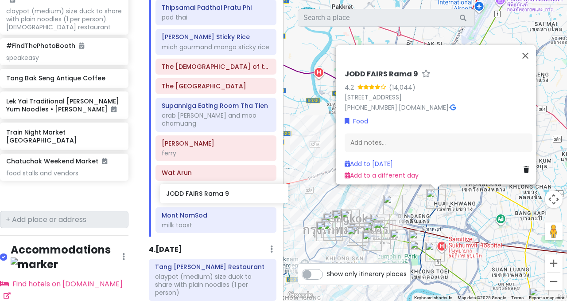
drag, startPoint x: 66, startPoint y: 139, endPoint x: 225, endPoint y: 188, distance: 167.0
click at [225, 188] on div "[GEOGRAPHIC_DATA] Trip Private Change Dates Make a Copy Delete Trip Go Pro ⚡️ G…" at bounding box center [283, 150] width 567 height 301
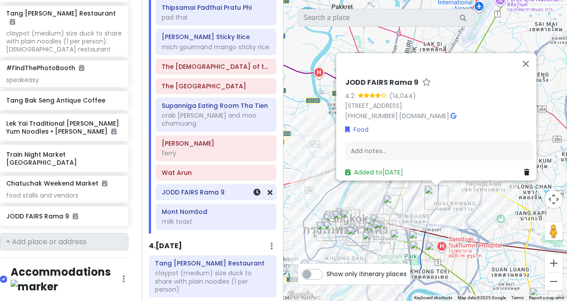
scroll to position [862, 7]
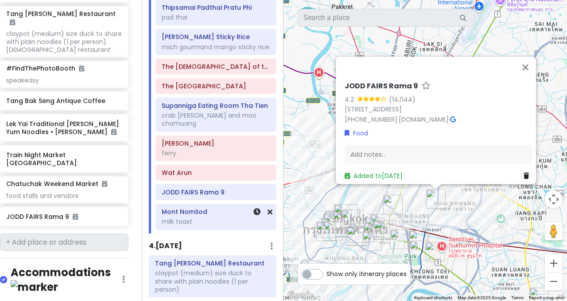
click at [273, 204] on div "Mont NomSod milk toast" at bounding box center [216, 216] width 120 height 25
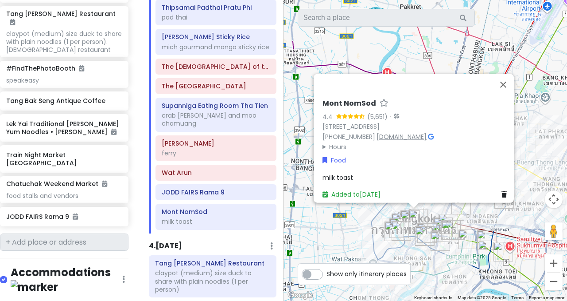
click at [392, 132] on link "[DOMAIN_NAME]" at bounding box center [402, 136] width 50 height 9
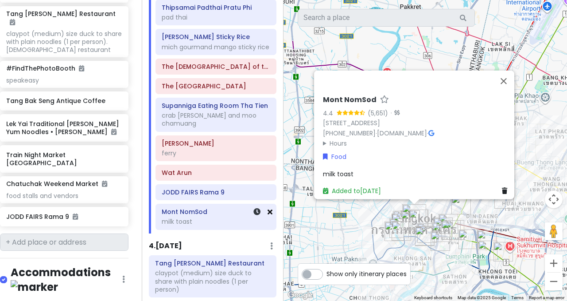
click at [271, 208] on icon at bounding box center [270, 211] width 5 height 7
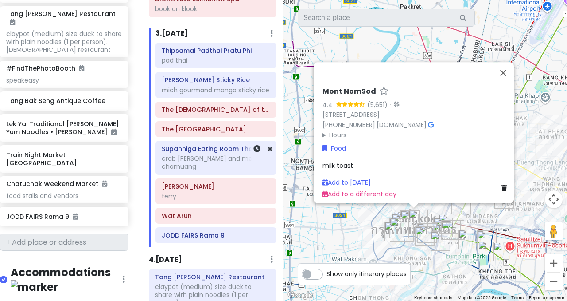
scroll to position [231, 0]
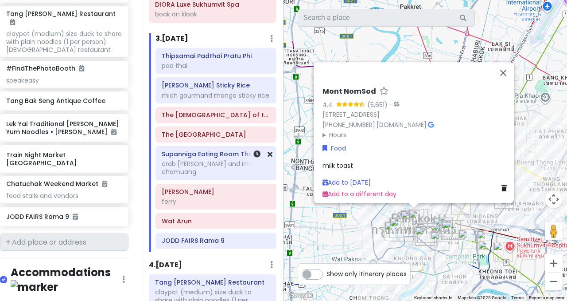
click at [209, 160] on div "crab [PERSON_NAME] and moo chamuang" at bounding box center [216, 168] width 109 height 16
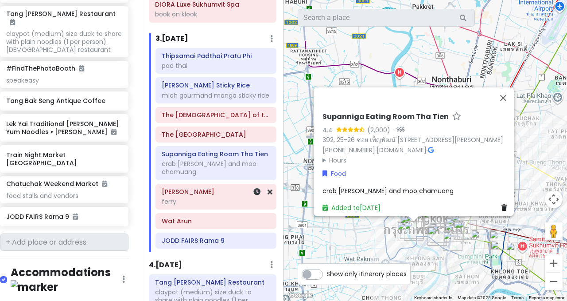
click at [207, 185] on div "Tah Tian ferry" at bounding box center [216, 196] width 109 height 22
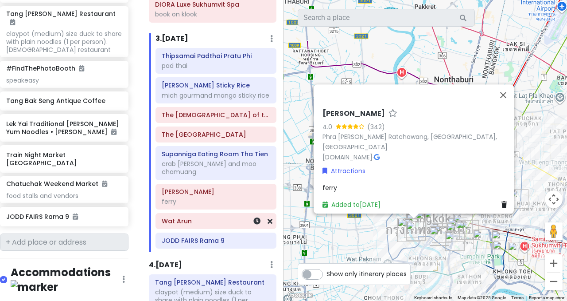
click at [207, 215] on div "Wat Arun" at bounding box center [216, 221] width 109 height 12
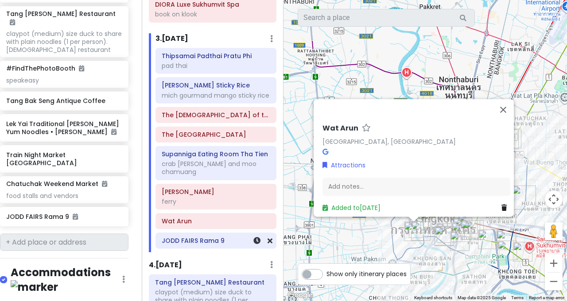
click at [217, 236] on h6 "JODD FAIRS Rama 9" at bounding box center [216, 240] width 109 height 8
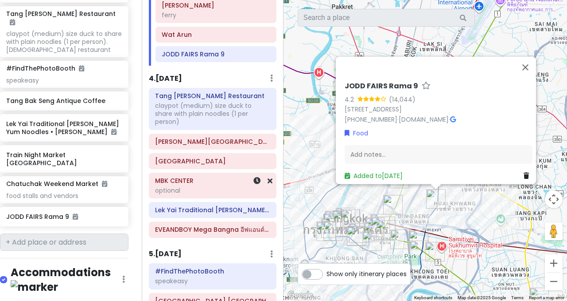
scroll to position [422, 0]
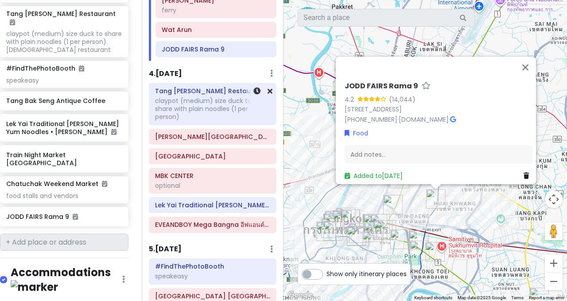
click at [226, 97] on div "claypot (medium) size duck to share with plain noodles (1 per person)" at bounding box center [212, 109] width 115 height 24
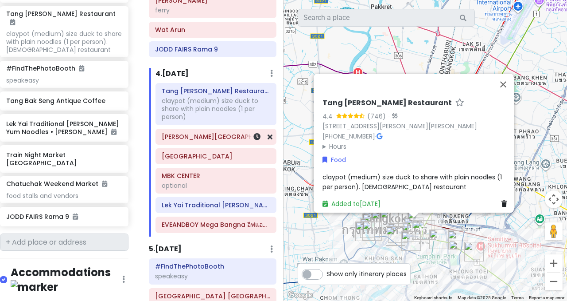
click at [209, 133] on h6 "[PERSON_NAME][GEOGRAPHIC_DATA]" at bounding box center [216, 137] width 109 height 8
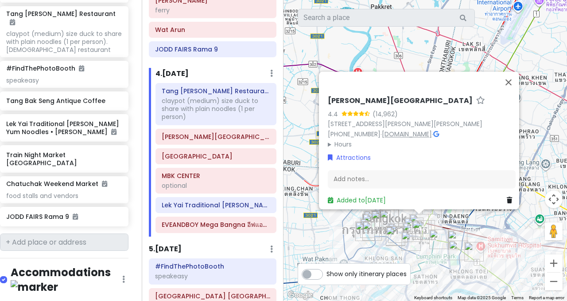
click at [394, 129] on link "[DOMAIN_NAME]" at bounding box center [407, 133] width 50 height 9
click at [187, 220] on div "EVEANDBOY Mega Bangna อีฟแอนด์บอย เมกา บางนา" at bounding box center [216, 225] width 109 height 12
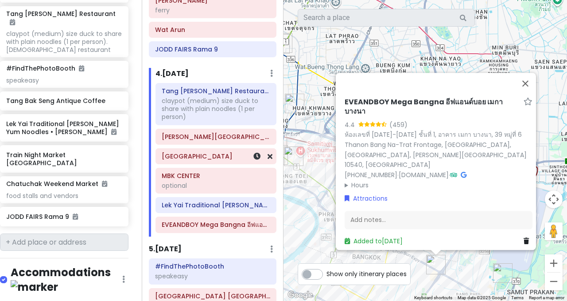
click at [207, 152] on h6 "[GEOGRAPHIC_DATA]" at bounding box center [216, 156] width 109 height 8
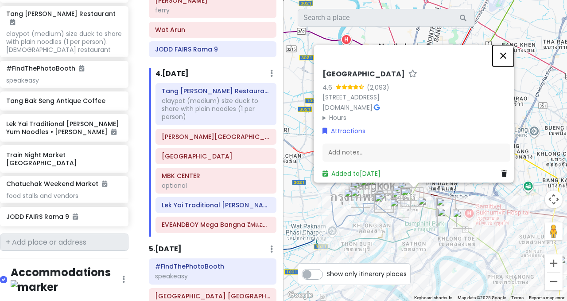
click at [507, 45] on button "Close" at bounding box center [503, 55] width 21 height 21
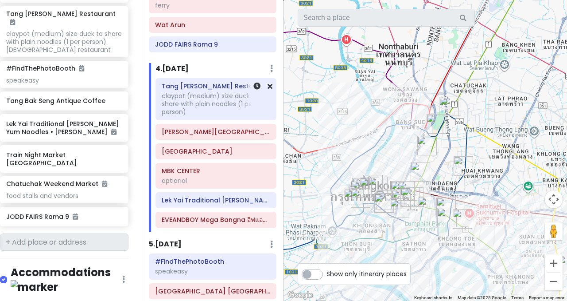
scroll to position [339, 0]
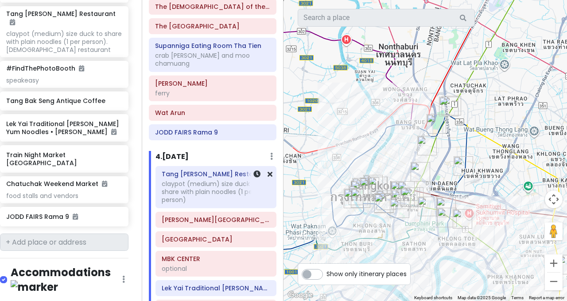
click at [207, 168] on div "Tang [PERSON_NAME] Restaurant claypot (medium) size duck to share with plain no…" at bounding box center [216, 187] width 109 height 38
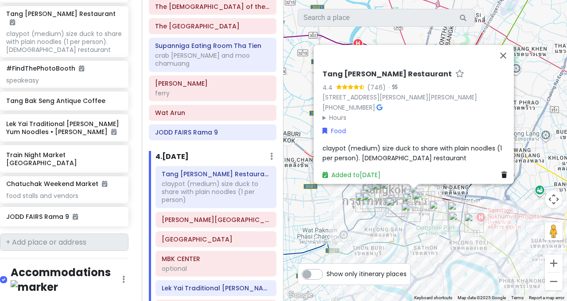
click at [331, 113] on summary "Hours" at bounding box center [417, 118] width 188 height 10
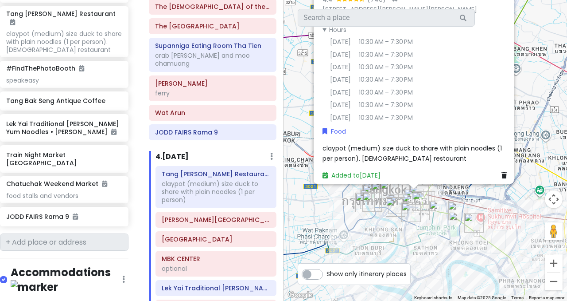
scroll to position [0, 0]
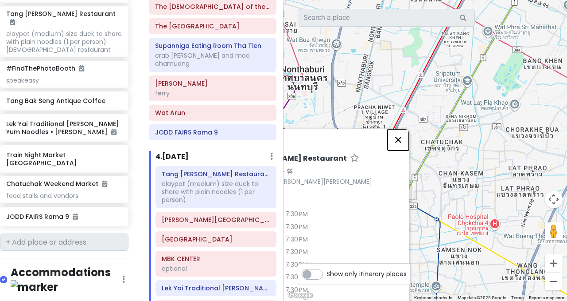
click at [405, 134] on button "Close" at bounding box center [398, 139] width 21 height 21
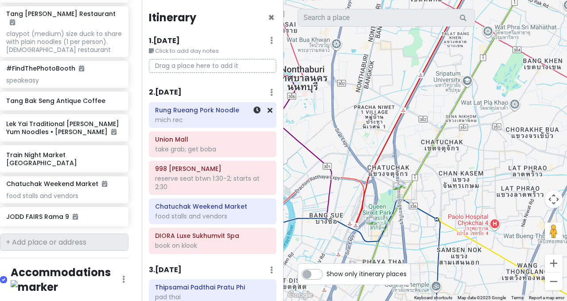
scroll to position [512, 0]
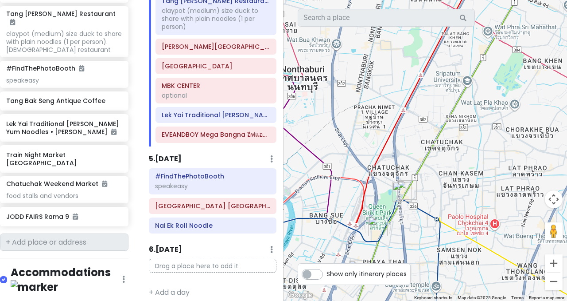
drag, startPoint x: 406, startPoint y: 238, endPoint x: 268, endPoint y: 116, distance: 185.0
click at [268, 116] on div "[GEOGRAPHIC_DATA] Trip Private Change Dates Make a Copy Delete Trip Go Pro ⚡️ G…" at bounding box center [283, 150] width 567 height 301
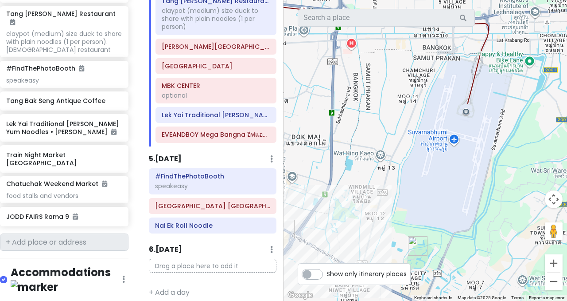
drag, startPoint x: 379, startPoint y: 165, endPoint x: 379, endPoint y: 116, distance: 48.8
click at [379, 116] on div at bounding box center [426, 150] width 284 height 301
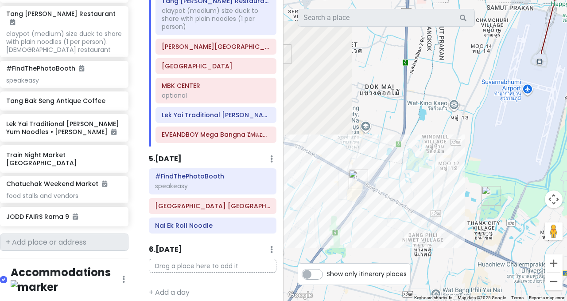
drag, startPoint x: 351, startPoint y: 131, endPoint x: 426, endPoint y: 131, distance: 75.8
click at [426, 131] on div at bounding box center [426, 150] width 284 height 301
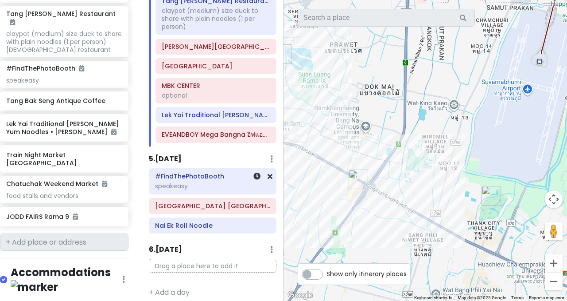
click at [216, 172] on h6 "#FindThePhotoBooth" at bounding box center [212, 176] width 115 height 8
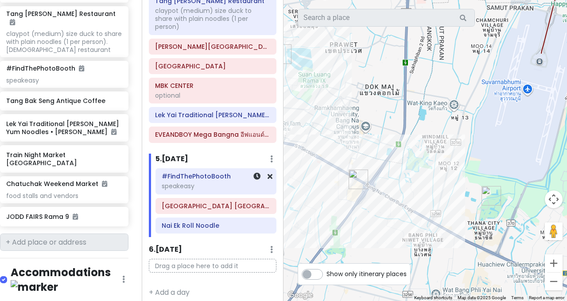
scroll to position [504, 0]
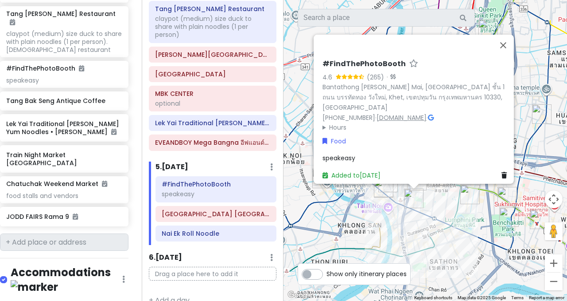
click at [387, 113] on link "[DOMAIN_NAME]" at bounding box center [402, 117] width 50 height 9
click at [199, 252] on div "6 . [DATE] Add Day Notes Delete Day" at bounding box center [213, 259] width 128 height 15
click at [223, 161] on div "5 . [DATE] Add Day Notes Delete Day" at bounding box center [216, 168] width 121 height 15
click at [224, 138] on h6 "EVEANDBOY Mega Bangna อีฟแอนด์บอย เมกา บางนา" at bounding box center [212, 142] width 115 height 8
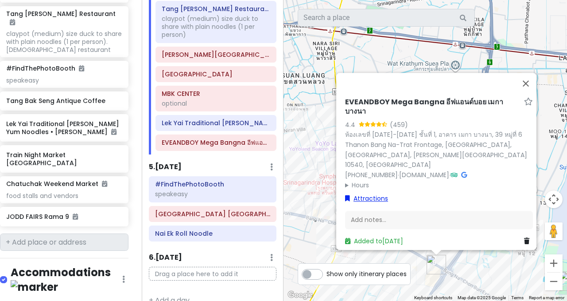
click at [355, 194] on link "Attractions" at bounding box center [366, 199] width 43 height 10
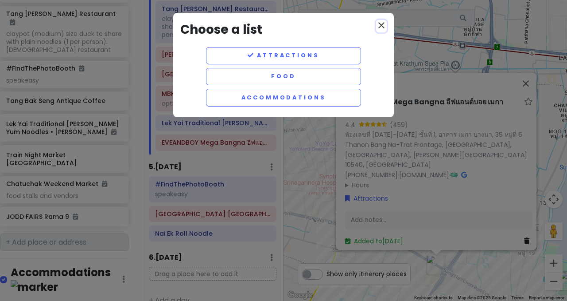
click at [381, 23] on icon "close" at bounding box center [381, 25] width 11 height 11
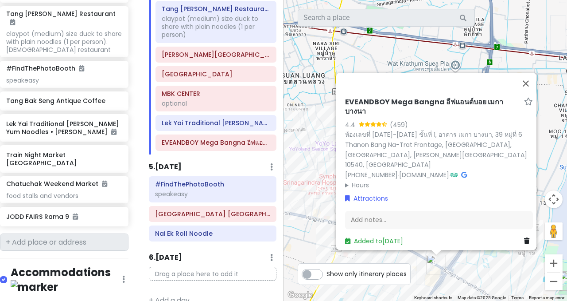
click at [359, 181] on summary "Hours" at bounding box center [439, 185] width 188 height 10
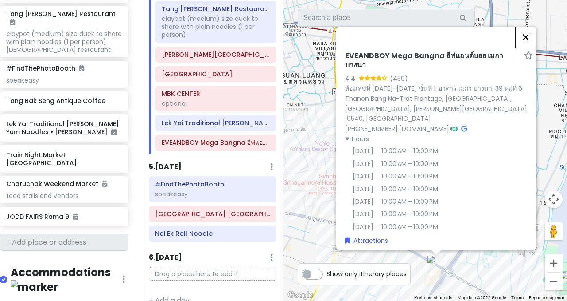
click at [531, 37] on button "Close" at bounding box center [525, 37] width 21 height 21
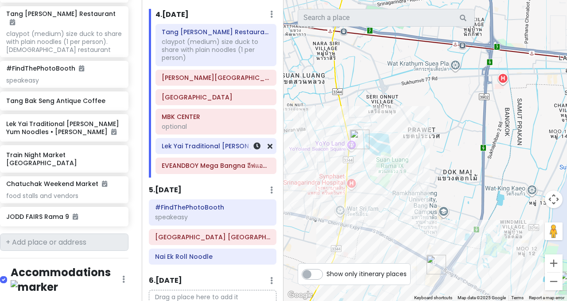
scroll to position [480, 0]
click at [189, 123] on div "optional" at bounding box center [216, 127] width 109 height 8
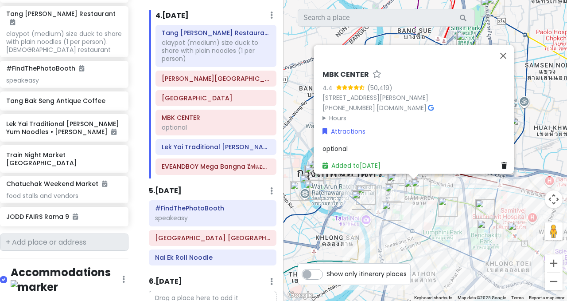
click at [335, 113] on summary "Hours" at bounding box center [417, 118] width 188 height 10
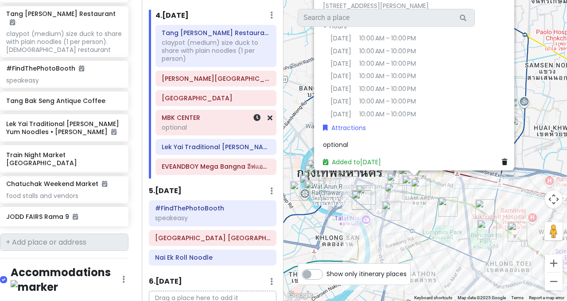
click at [199, 124] on div "MBK CENTER optional" at bounding box center [216, 122] width 109 height 22
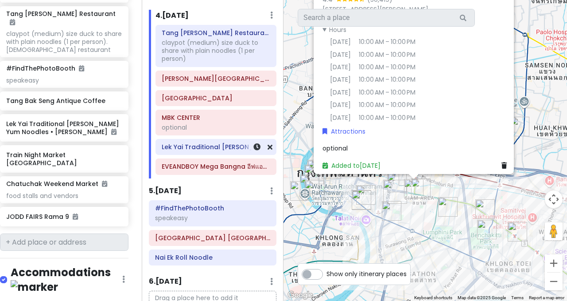
click at [191, 143] on h6 "Lek Yai Traditional [PERSON_NAME] Yum Noodles • [PERSON_NAME]" at bounding box center [216, 147] width 109 height 8
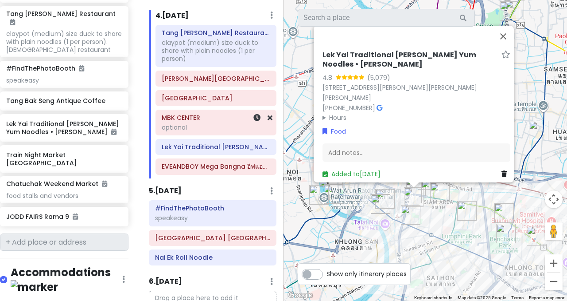
click at [187, 123] on div "optional" at bounding box center [216, 127] width 109 height 8
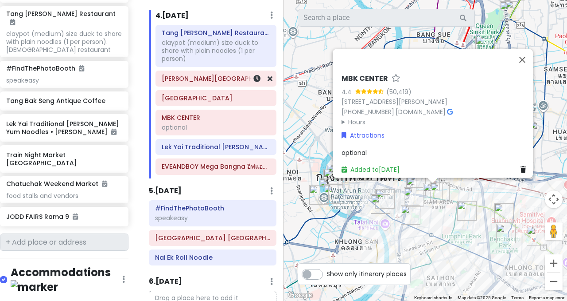
click at [206, 74] on h6 "[PERSON_NAME][GEOGRAPHIC_DATA]" at bounding box center [216, 78] width 109 height 8
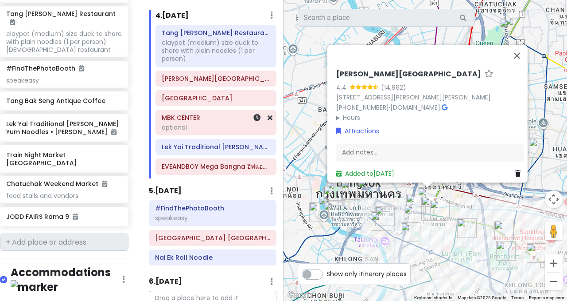
click at [187, 123] on div "optional" at bounding box center [216, 127] width 109 height 8
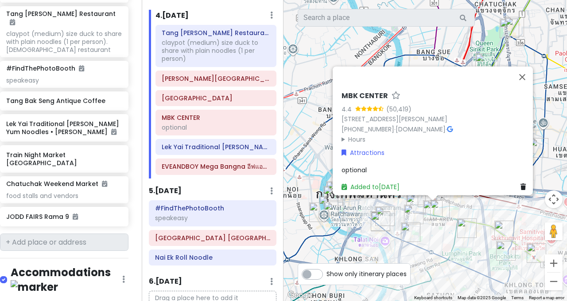
click at [197, 168] on div "Tang [PERSON_NAME] Restaurant claypot (medium) size duck to share with plain no…" at bounding box center [216, 101] width 134 height 153
click at [200, 162] on h6 "EVEANDBOY Mega Bangna อีฟแอนด์บอย เมกา บางนา" at bounding box center [216, 166] width 109 height 8
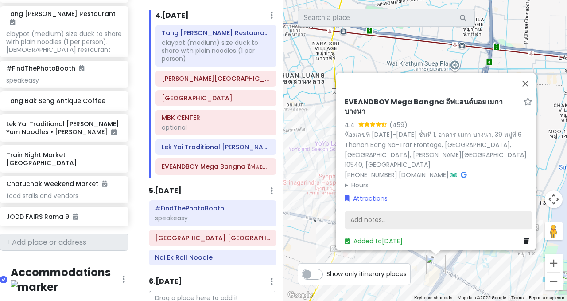
click at [375, 211] on div "Add notes..." at bounding box center [439, 220] width 188 height 19
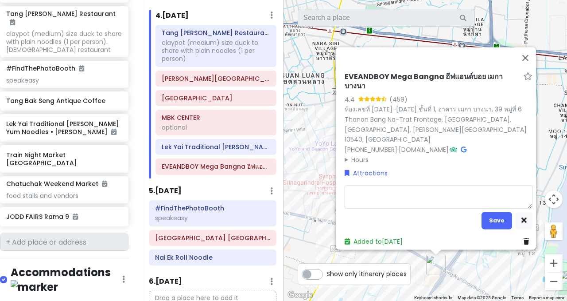
type textarea "x"
type textarea "G"
type textarea "x"
type textarea "Go"
type textarea "x"
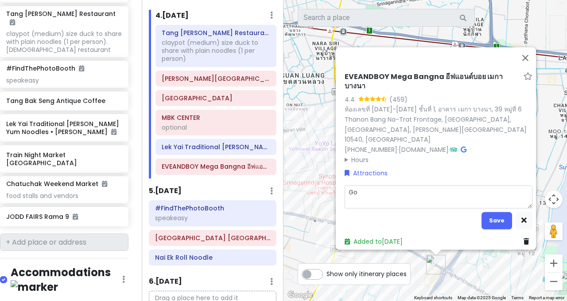
type textarea "Go"
type textarea "x"
type textarea "Go a"
type textarea "x"
type textarea "Go at"
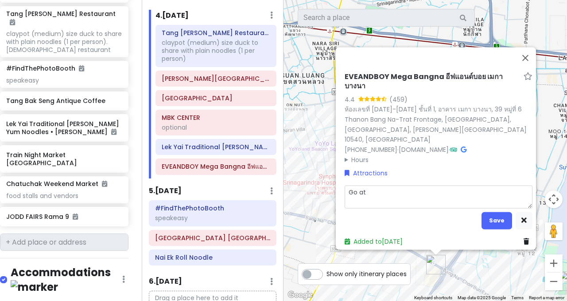
type textarea "x"
type textarea "Go at"
type textarea "x"
type textarea "Go at n"
type textarea "x"
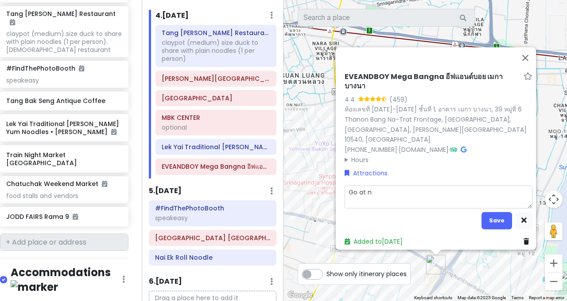
type textarea "Go at ni"
type textarea "x"
type textarea "Go at nig"
type textarea "x"
type textarea "Go at [GEOGRAPHIC_DATA]"
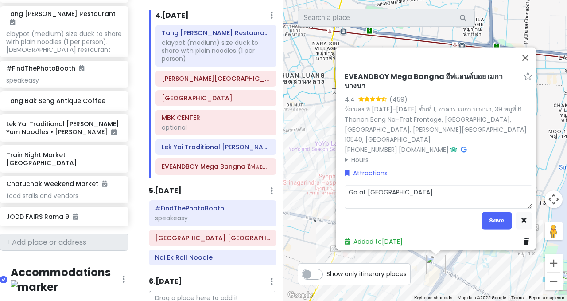
type textarea "x"
type textarea "Go at night"
type textarea "x"
type textarea "Go at night"
type textarea "x"
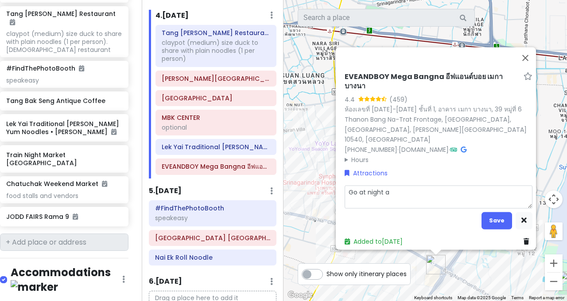
type textarea "Go at night af"
type textarea "x"
type textarea "Go at night aft"
type textarea "x"
type textarea "Go at night afte"
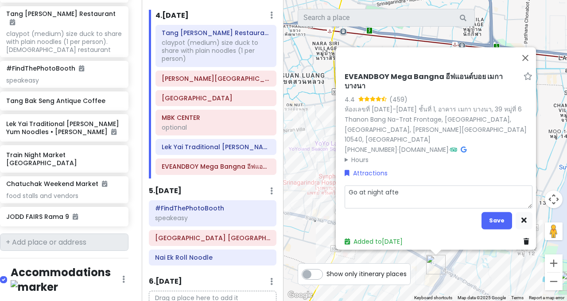
type textarea "x"
type textarea "Go at night after"
type textarea "x"
type textarea "Go at night after"
type textarea "x"
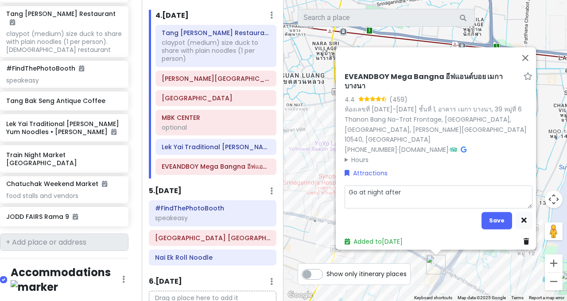
type textarea "Go at night after r"
type textarea "x"
type textarea "Go at night after"
type textarea "x"
type textarea "Go at night after t"
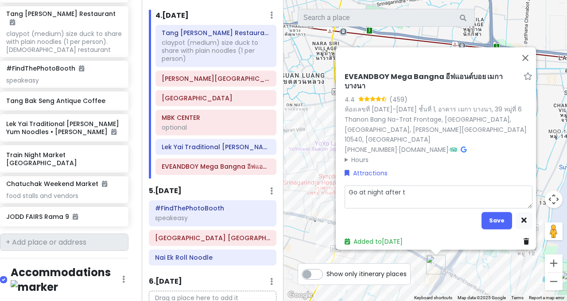
type textarea "x"
type textarea "Go at night after tr"
type textarea "x"
type textarea "Go at night after tra"
type textarea "x"
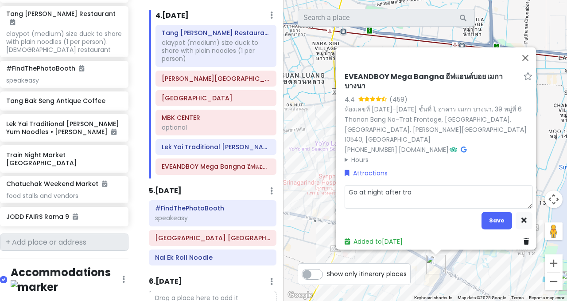
type textarea "Go at night after [PERSON_NAME]"
type textarea "x"
type textarea "Go at night after trans"
type textarea "x"
type textarea "Go at night after transf"
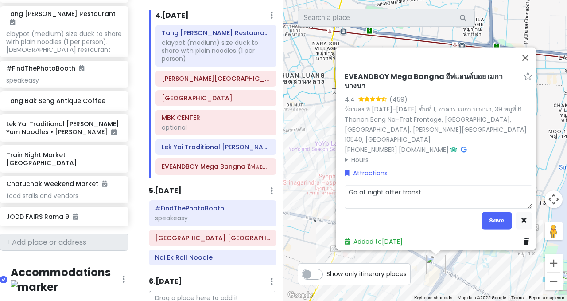
type textarea "x"
type textarea "Go at night after transfe"
type textarea "x"
type textarea "Go at night after transfer"
type textarea "x"
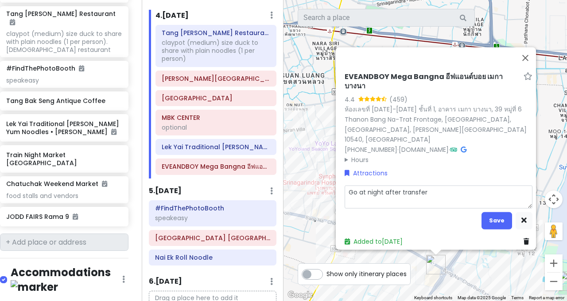
type textarea "Go at night after transferi"
type textarea "x"
type textarea "Go at night after transfer"
type textarea "x"
type textarea "Go at night after transferri"
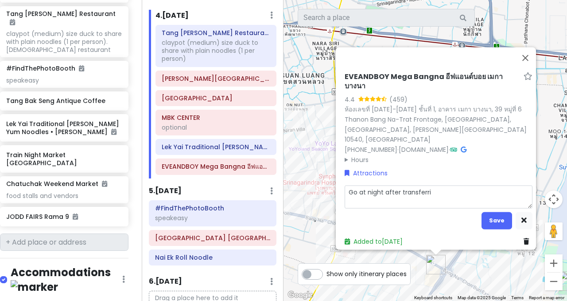
type textarea "x"
type textarea "Go at night after transferrin"
type textarea "x"
type textarea "Go at night after transferring"
type textarea "x"
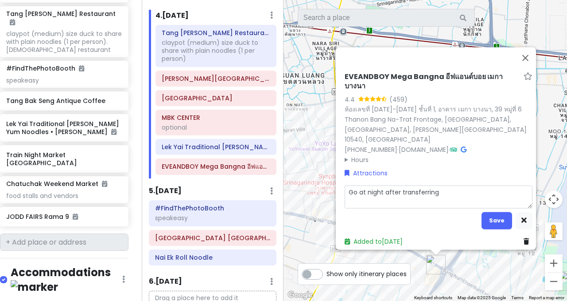
type textarea "Go at night after transferring"
type textarea "x"
type textarea "Go at night after transferring h"
type textarea "x"
type textarea "Go at night after transferring hot"
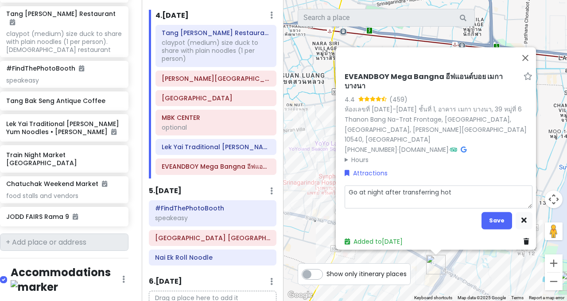
type textarea "x"
type textarea "Go at night after transferring hote"
type textarea "x"
type textarea "Go at night after transferring hotel"
click at [487, 216] on button "Save" at bounding box center [497, 219] width 31 height 17
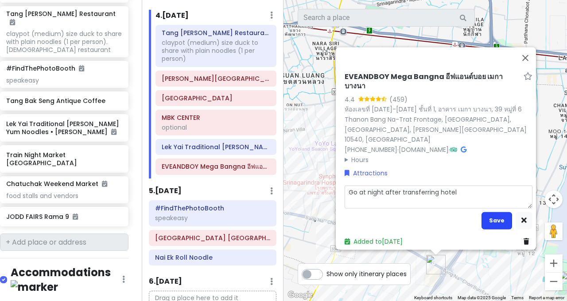
scroll to position [869, 7]
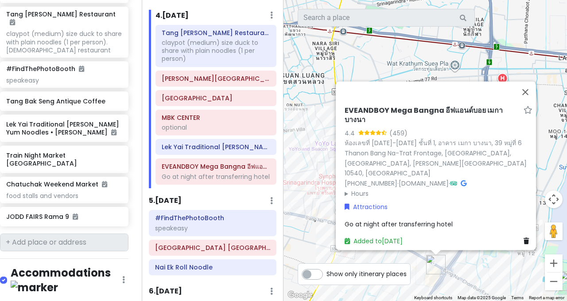
click at [223, 143] on h6 "Lek Yai Traditional [PERSON_NAME] Yum Noodles • [PERSON_NAME]" at bounding box center [216, 147] width 109 height 8
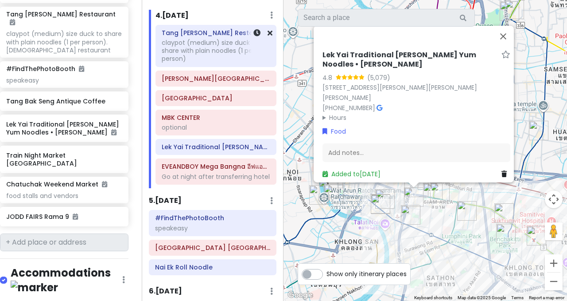
click at [218, 39] on div "claypot (medium) size duck to share with plain noodles (1 per person)" at bounding box center [216, 51] width 109 height 24
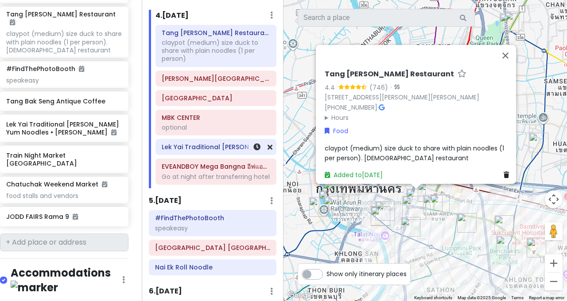
click at [210, 143] on h6 "Lek Yai Traditional [PERSON_NAME] Yum Noodles • [PERSON_NAME]" at bounding box center [216, 147] width 109 height 8
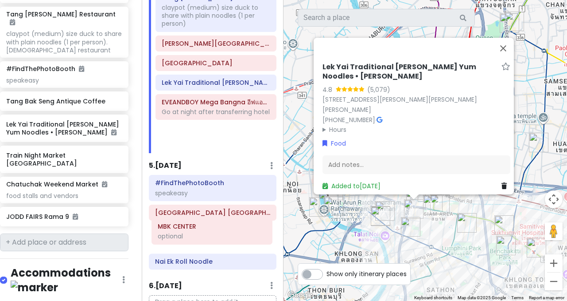
scroll to position [515, 0]
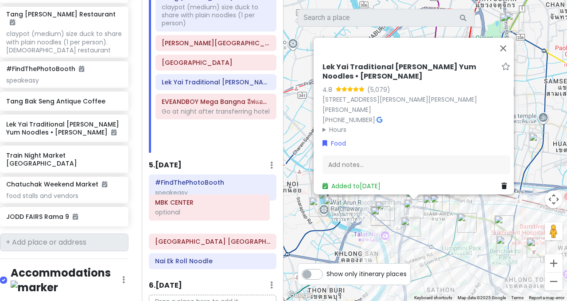
drag, startPoint x: 214, startPoint y: 111, endPoint x: 207, endPoint y: 203, distance: 92.9
click at [207, 203] on div "Itinerary × 1 . [DATE] Edit Day Notes Delete Day Click to add day notes Drag a …" at bounding box center [213, 150] width 142 height 301
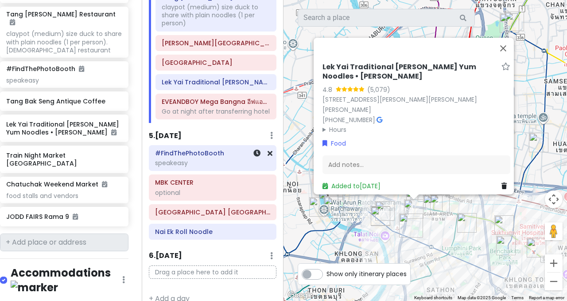
click at [270, 149] on icon at bounding box center [270, 152] width 5 height 7
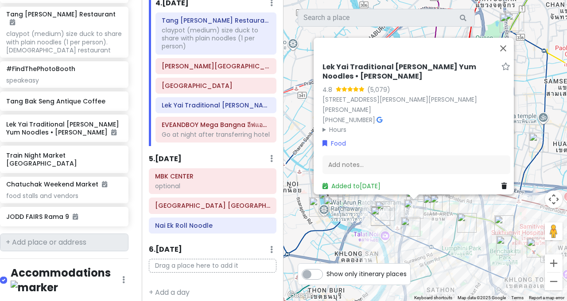
click at [182, 154] on h6 "5 . [DATE]" at bounding box center [165, 158] width 33 height 9
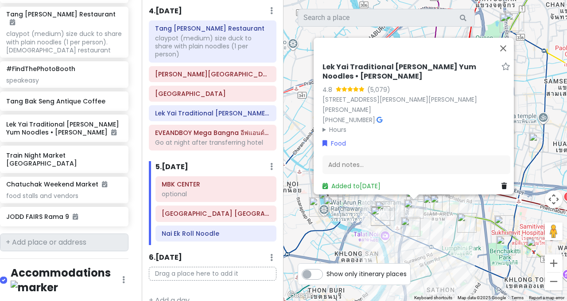
click at [181, 8] on div "4 . [DATE] Add Day Notes Delete Day" at bounding box center [213, 12] width 128 height 15
click at [178, 7] on h6 "4 . [DATE]" at bounding box center [165, 11] width 33 height 9
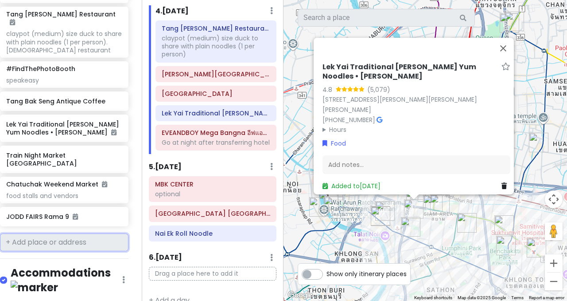
click at [70, 233] on input "text" at bounding box center [64, 242] width 129 height 18
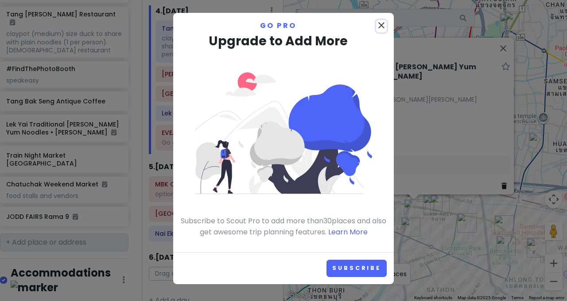
click at [379, 26] on icon "close" at bounding box center [381, 25] width 11 height 11
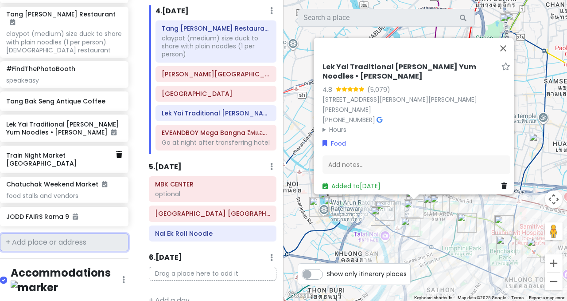
click at [119, 149] on link at bounding box center [119, 155] width 6 height 12
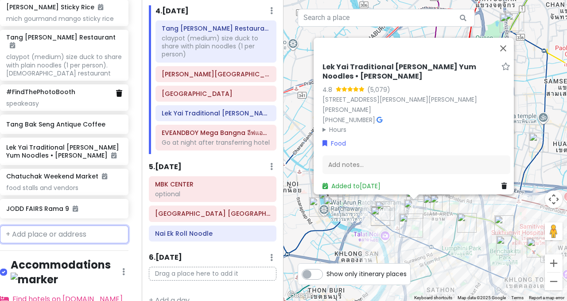
click at [119, 90] on icon at bounding box center [119, 93] width 6 height 7
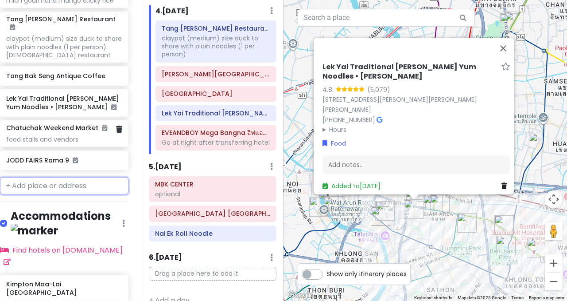
scroll to position [864, 7]
click at [432, 241] on div "Lek Yai Traditional [PERSON_NAME] Yum Noodles • [PERSON_NAME] 4.8 (5,079) [STRE…" at bounding box center [426, 150] width 284 height 301
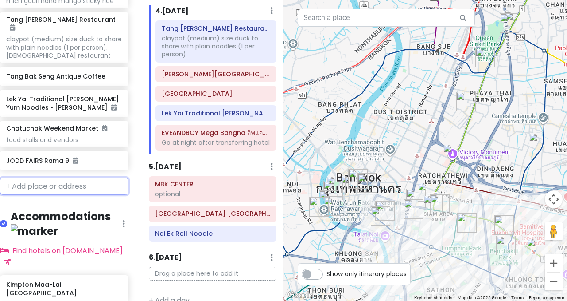
click at [69, 177] on input "text" at bounding box center [64, 186] width 129 height 18
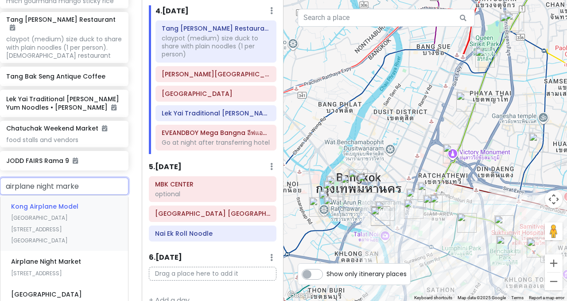
type input "airplane night market"
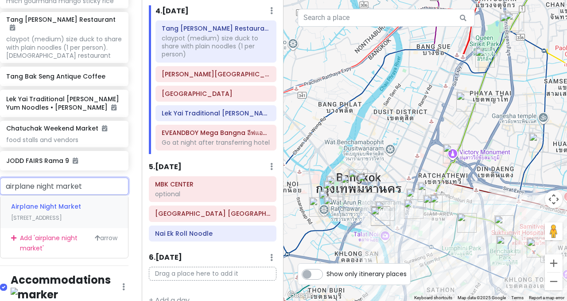
click at [54, 214] on span "[STREET_ADDRESS]" at bounding box center [36, 218] width 51 height 8
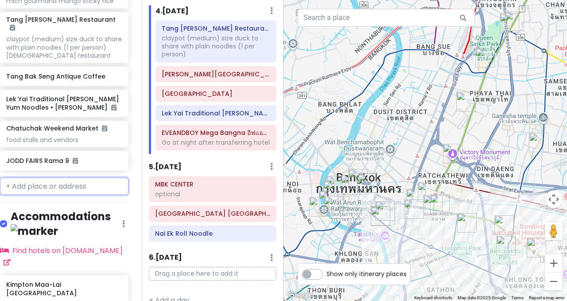
scroll to position [886, 7]
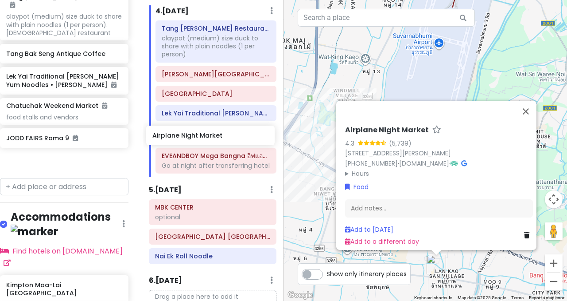
drag, startPoint x: 59, startPoint y: 115, endPoint x: 205, endPoint y: 135, distance: 148.1
click at [205, 135] on div "[GEOGRAPHIC_DATA] Trip Private Change Dates Make a Copy Delete Trip Go Pro ⚡️ G…" at bounding box center [283, 150] width 567 height 301
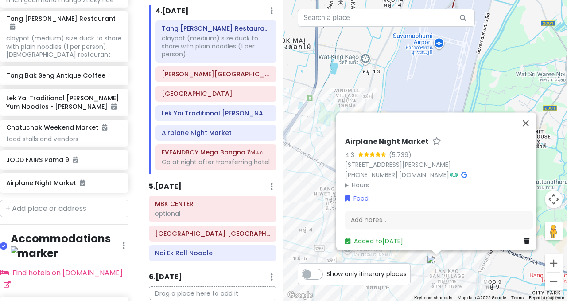
scroll to position [863, 7]
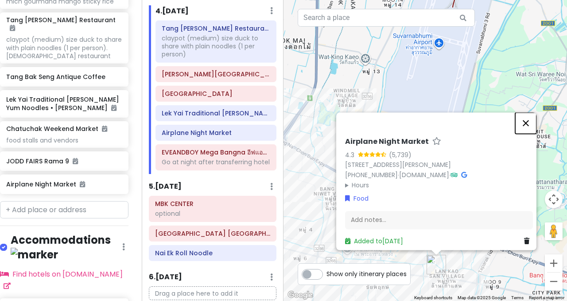
click at [531, 113] on button "Close" at bounding box center [525, 122] width 21 height 21
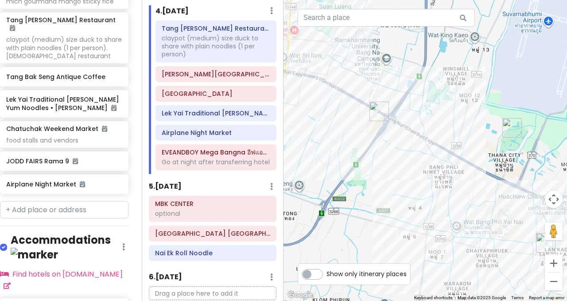
drag, startPoint x: 380, startPoint y: 195, endPoint x: 493, endPoint y: 172, distance: 115.6
click at [493, 172] on div at bounding box center [426, 150] width 284 height 301
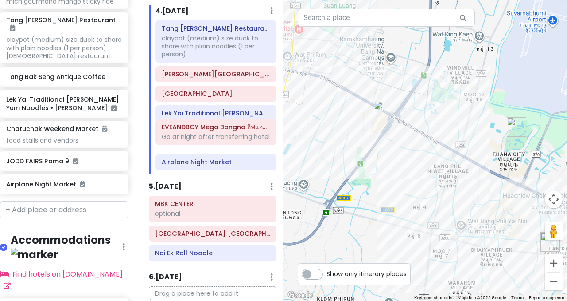
drag, startPoint x: 200, startPoint y: 151, endPoint x: 200, endPoint y: 130, distance: 20.8
click at [200, 130] on div "Tang [PERSON_NAME] Restaurant claypot (medium) size duck to share with plain no…" at bounding box center [216, 96] width 134 height 153
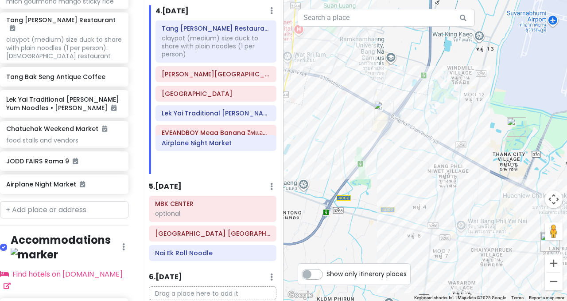
drag, startPoint x: 191, startPoint y: 155, endPoint x: 191, endPoint y: 132, distance: 23.0
click at [191, 132] on div "Tang [PERSON_NAME] Restaurant claypot (medium) size duck to share with plain no…" at bounding box center [216, 96] width 134 height 153
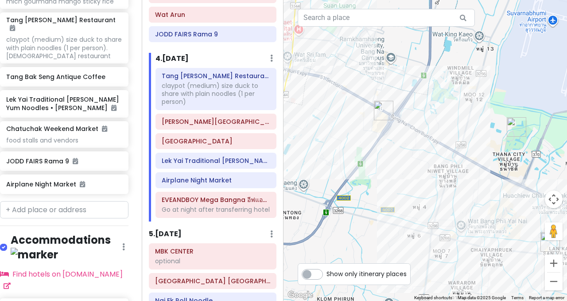
scroll to position [512, 0]
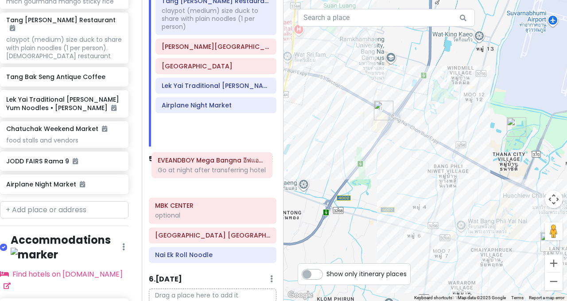
drag, startPoint x: 217, startPoint y: 127, endPoint x: 213, endPoint y: 171, distance: 43.6
click at [213, 171] on div "Itinerary × 1 . [DATE] Edit Day Notes Delete Day Click to add day notes Drag a …" at bounding box center [213, 150] width 142 height 301
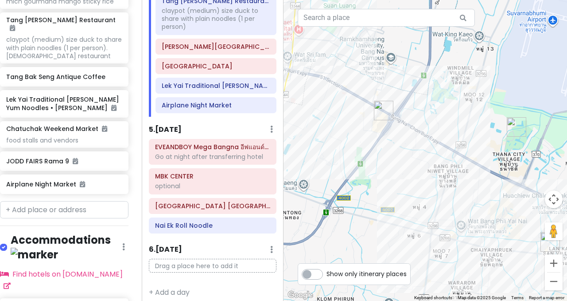
click at [182, 125] on h6 "5 . [DATE]" at bounding box center [165, 129] width 33 height 9
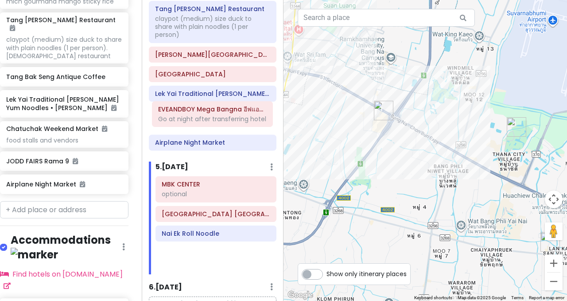
drag, startPoint x: 203, startPoint y: 151, endPoint x: 200, endPoint y: 121, distance: 29.9
click at [200, 121] on div "Itinerary × 1 . [DATE] Edit Day Notes Delete Day Click to add day notes Drag a …" at bounding box center [213, 150] width 142 height 301
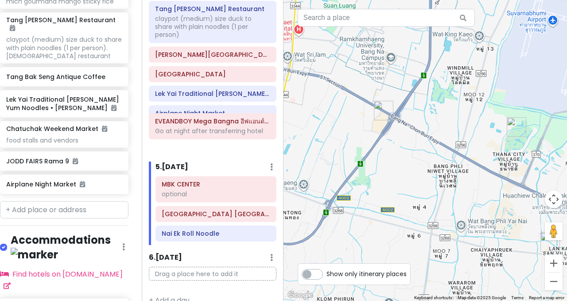
drag, startPoint x: 210, startPoint y: 105, endPoint x: 210, endPoint y: 129, distance: 23.9
click at [210, 129] on div "Tang [PERSON_NAME] Restaurant claypot (medium) size duck to share with plain no…" at bounding box center [212, 77] width 141 height 153
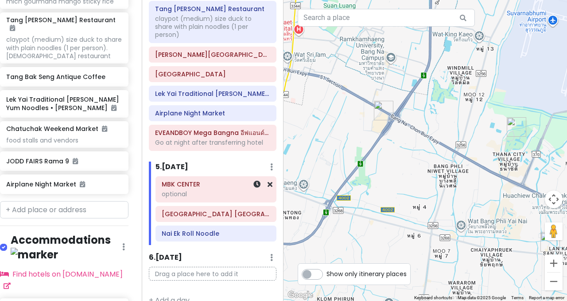
click at [192, 190] on div "optional" at bounding box center [216, 194] width 109 height 8
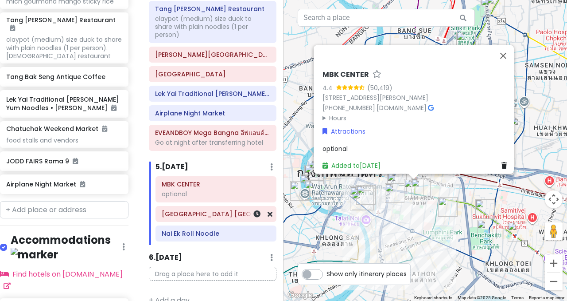
click at [190, 207] on div "[GEOGRAPHIC_DATA] [GEOGRAPHIC_DATA]" at bounding box center [216, 213] width 109 height 12
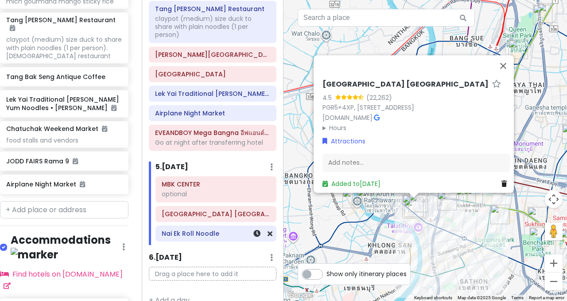
click at [186, 229] on h6 "Nai Ek Roll Noodle" at bounding box center [216, 233] width 109 height 8
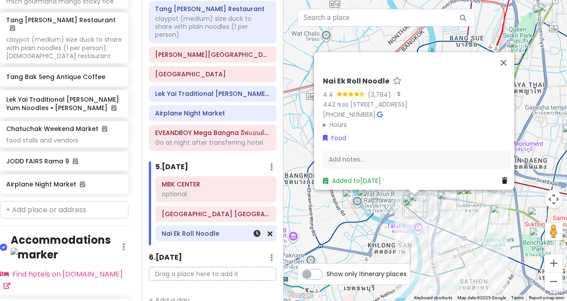
click at [189, 229] on h6 "Nai Ek Roll Noodle" at bounding box center [216, 233] width 109 height 8
click at [192, 226] on div "Nai Ek Roll Noodle" at bounding box center [216, 233] width 120 height 15
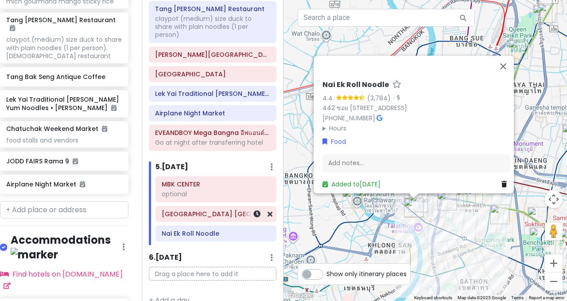
click at [195, 210] on h6 "[GEOGRAPHIC_DATA] [GEOGRAPHIC_DATA]" at bounding box center [216, 214] width 109 height 8
click at [218, 141] on div "Itinerary × 1 . [DATE] Edit Day Notes Delete Day Click to add day notes Drag a …" at bounding box center [213, 150] width 142 height 301
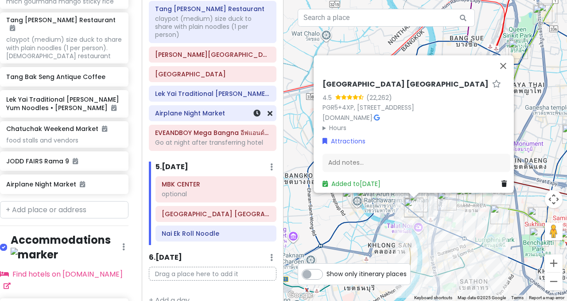
click at [213, 109] on h6 "Airplane Night Market" at bounding box center [212, 113] width 115 height 8
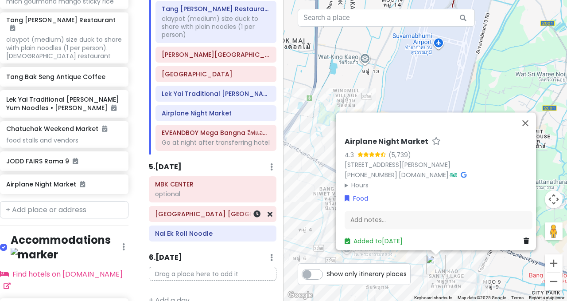
click at [203, 210] on h6 "[GEOGRAPHIC_DATA] [GEOGRAPHIC_DATA]" at bounding box center [212, 214] width 115 height 8
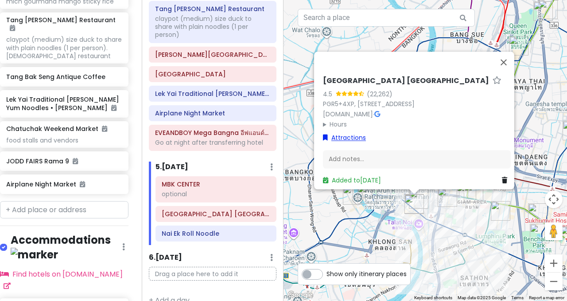
click at [346, 133] on link "Attractions" at bounding box center [344, 138] width 43 height 10
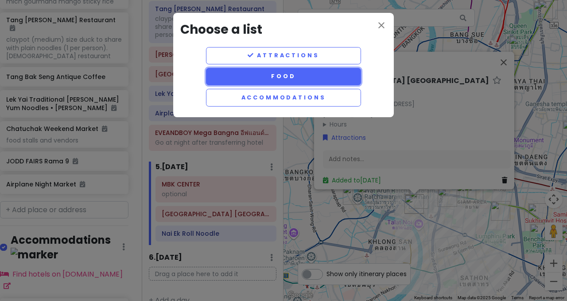
click at [302, 81] on button "Food" at bounding box center [283, 76] width 155 height 17
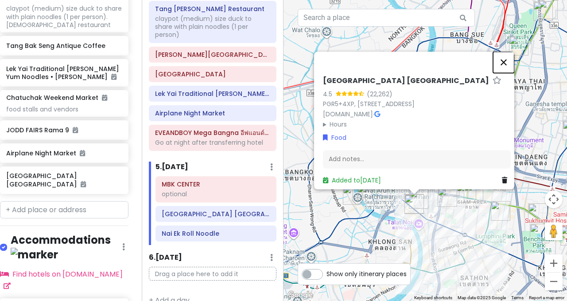
click at [504, 51] on button "Close" at bounding box center [503, 61] width 21 height 21
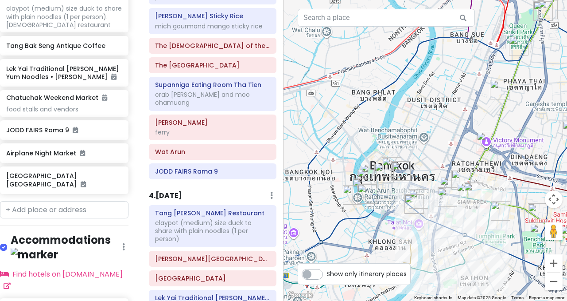
scroll to position [305, 0]
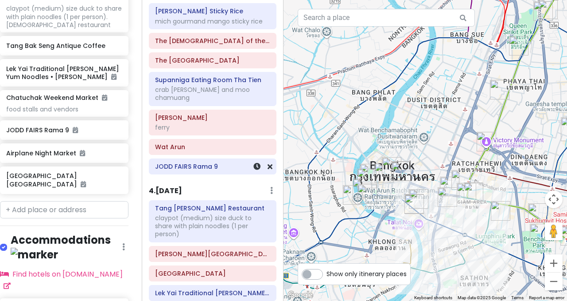
click at [199, 162] on h6 "JODD FAIRS Rama 9" at bounding box center [212, 166] width 115 height 8
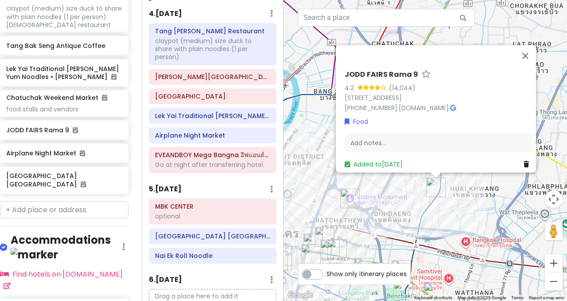
scroll to position [504, 0]
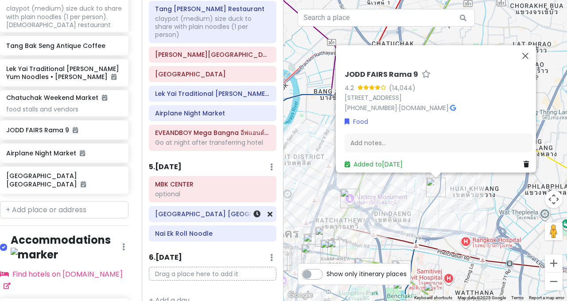
click at [199, 210] on h6 "[GEOGRAPHIC_DATA] [GEOGRAPHIC_DATA]" at bounding box center [212, 214] width 115 height 8
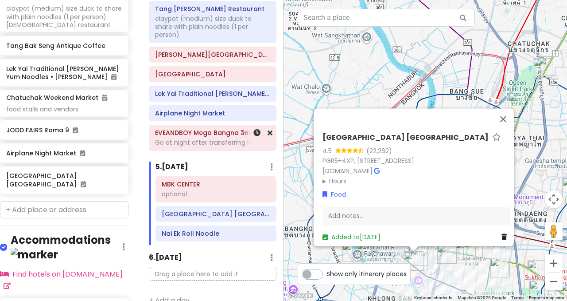
scroll to position [0, 0]
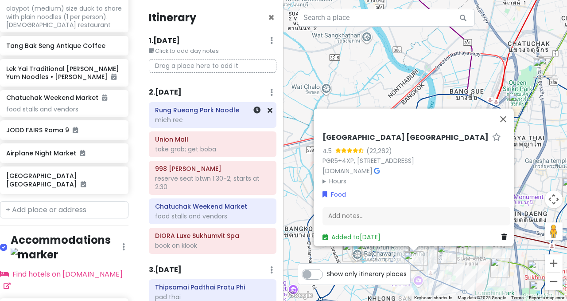
click at [185, 125] on div "Rung Rueang Pork Noodle mich rec" at bounding box center [212, 115] width 115 height 22
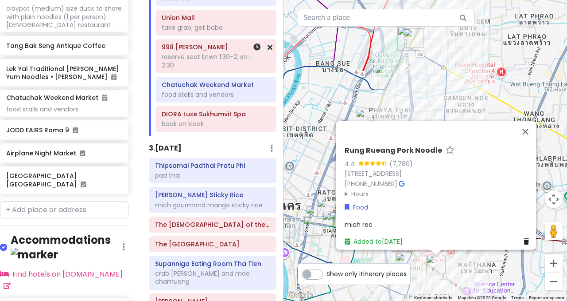
scroll to position [129, 0]
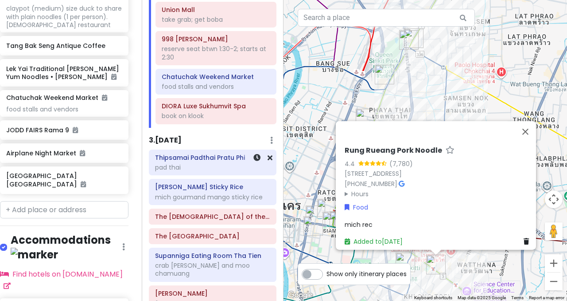
click at [185, 159] on h6 "Thipsamai Padthai Pratu Phi" at bounding box center [212, 157] width 115 height 8
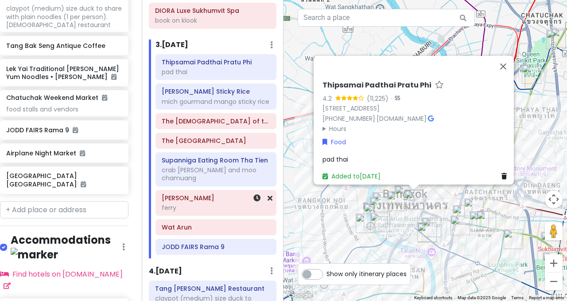
scroll to position [226, 0]
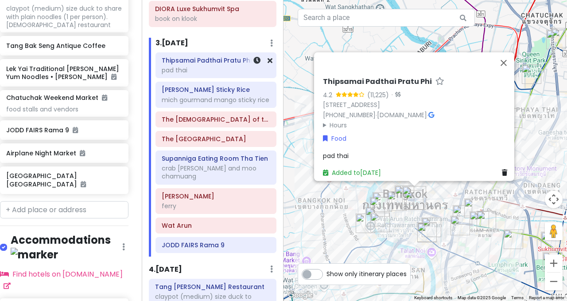
click at [203, 62] on h6 "Thipsamai Padthai Pratu Phi" at bounding box center [216, 60] width 109 height 8
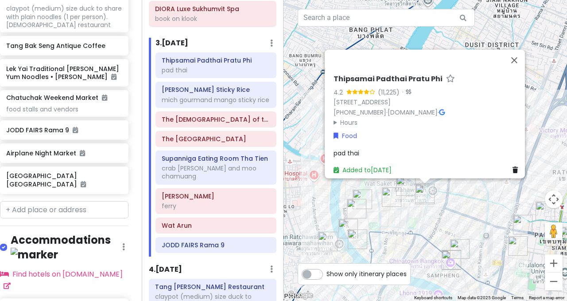
drag, startPoint x: 416, startPoint y: 222, endPoint x: 332, endPoint y: 217, distance: 83.5
click at [347, 217] on img "The Grand Palace" at bounding box center [357, 209] width 20 height 20
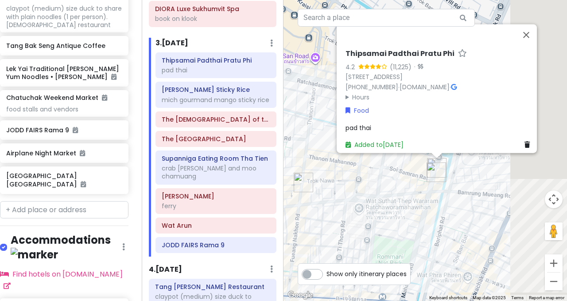
drag, startPoint x: 477, startPoint y: 202, endPoint x: 304, endPoint y: 206, distance: 172.9
click at [305, 206] on div "Thipsamai Padthai Pratu Phi 4.2 (11,225) · [STREET_ADDRESS] [PHONE_NUMBER] · [D…" at bounding box center [426, 150] width 284 height 301
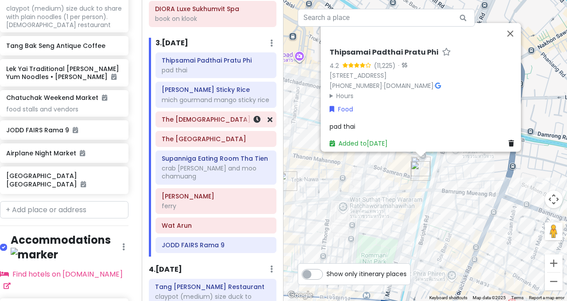
click at [208, 122] on h6 "The [DEMOGRAPHIC_DATA] of the [DEMOGRAPHIC_DATA]" at bounding box center [216, 119] width 109 height 8
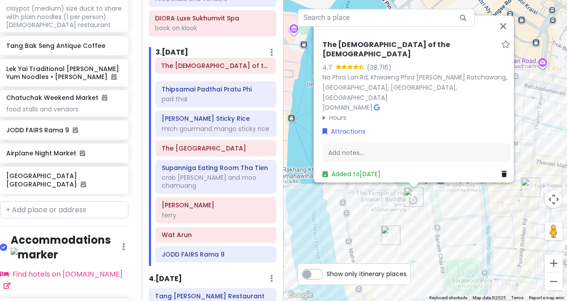
drag, startPoint x: 208, startPoint y: 122, endPoint x: 208, endPoint y: 68, distance: 53.6
click at [208, 68] on div "Thipsamai Padthai Pratu Phi pad thai [PERSON_NAME] Sticky Rice mich gourmand ma…" at bounding box center [216, 164] width 134 height 204
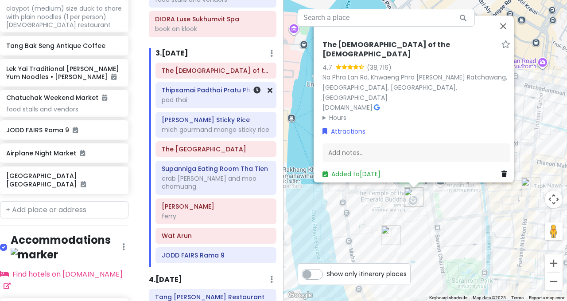
click at [208, 98] on div "pad thai" at bounding box center [216, 100] width 109 height 8
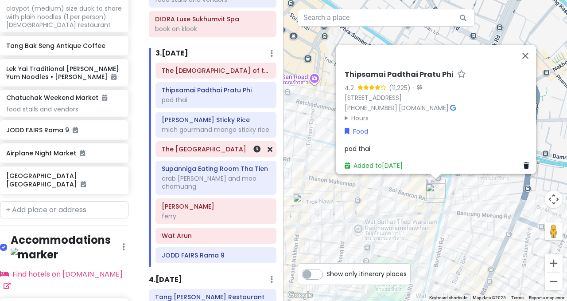
click at [202, 150] on h6 "The [GEOGRAPHIC_DATA]" at bounding box center [216, 149] width 109 height 8
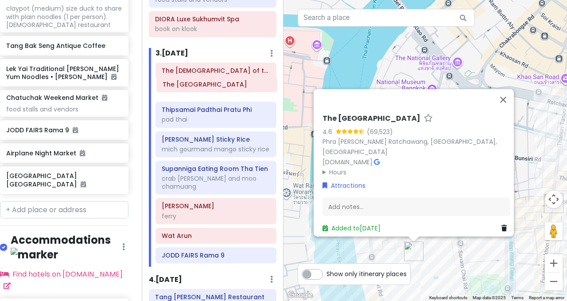
drag, startPoint x: 202, startPoint y: 150, endPoint x: 203, endPoint y: 86, distance: 64.7
click at [203, 86] on div "The Temple of the Emerald Buddha Thipsamai Padthai Pratu Phi pad thai [PERSON_N…" at bounding box center [216, 164] width 134 height 204
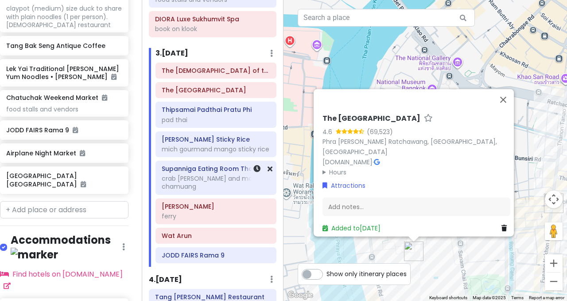
click at [199, 171] on h6 "Supanniga Eating Room Tha Tien" at bounding box center [216, 168] width 109 height 8
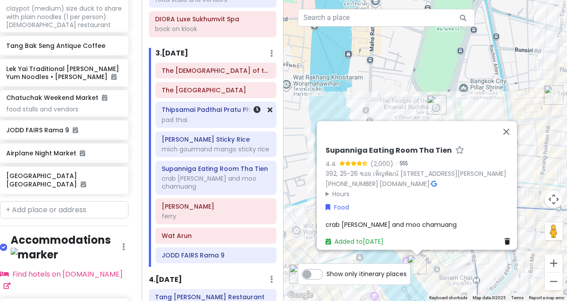
click at [203, 122] on div "pad thai" at bounding box center [216, 120] width 109 height 8
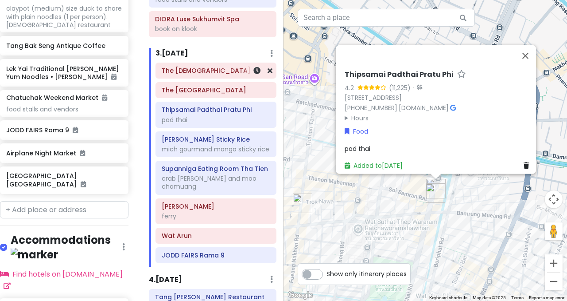
click at [196, 72] on h6 "The [DEMOGRAPHIC_DATA] of the [DEMOGRAPHIC_DATA]" at bounding box center [216, 70] width 109 height 8
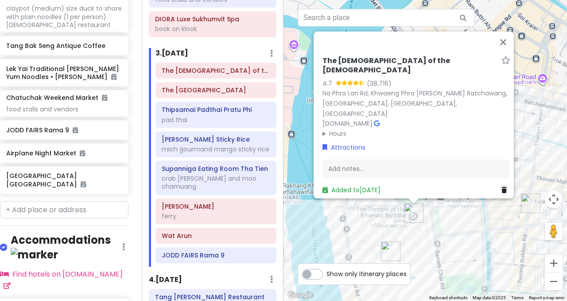
click at [323, 131] on summary "Hours" at bounding box center [417, 134] width 188 height 10
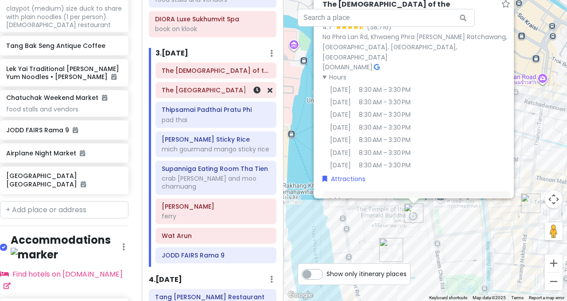
click at [203, 90] on h6 "The [GEOGRAPHIC_DATA]" at bounding box center [216, 90] width 109 height 8
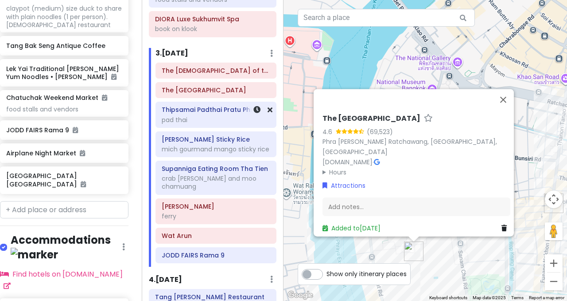
click at [198, 113] on h6 "Thipsamai Padthai Pratu Phi" at bounding box center [216, 109] width 109 height 8
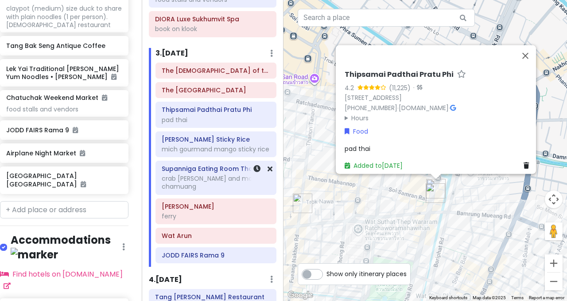
click at [190, 170] on h6 "Supanniga Eating Room Tha Tien" at bounding box center [216, 168] width 109 height 8
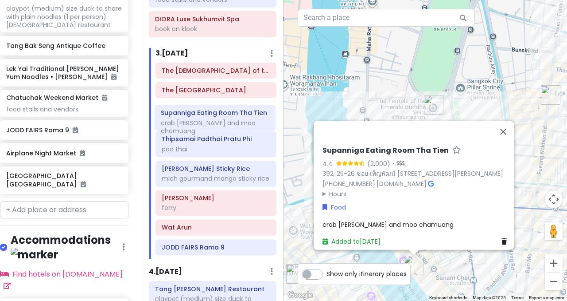
drag, startPoint x: 207, startPoint y: 174, endPoint x: 205, endPoint y: 116, distance: 58.1
click at [205, 116] on div "The Temple of the Emerald Buddha The Grand Palace Thipsamai Padthai Pratu Phi p…" at bounding box center [216, 160] width 134 height 196
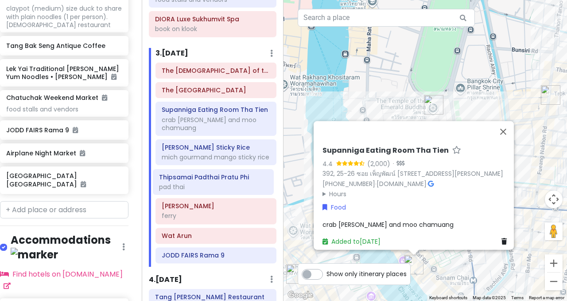
drag, startPoint x: 205, startPoint y: 147, endPoint x: 202, endPoint y: 193, distance: 46.2
click at [202, 193] on div "The Temple of the Emerald Buddha The Grand Palace Supanniga Eating Room Tha Tie…" at bounding box center [216, 164] width 134 height 204
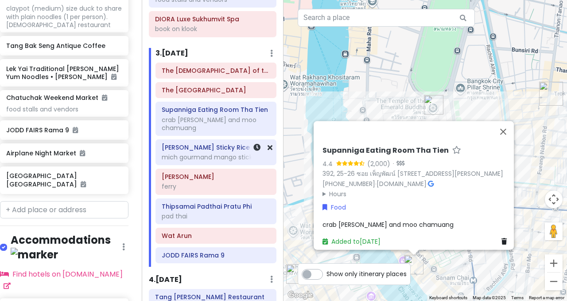
click at [208, 144] on div "[PERSON_NAME] Sticky Rice mich gourmand mango sticky rice" at bounding box center [216, 152] width 109 height 22
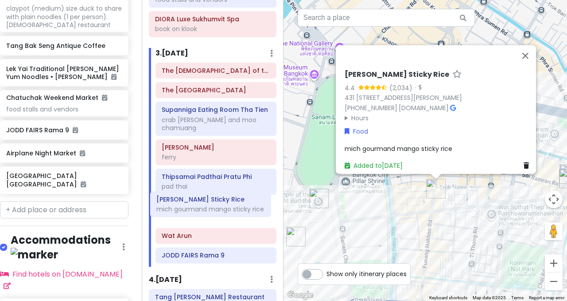
drag, startPoint x: 208, startPoint y: 144, endPoint x: 203, endPoint y: 204, distance: 60.1
click at [203, 204] on div "The Temple of the Emerald Buddha The Grand Palace Supanniga Eating Room Tha Tie…" at bounding box center [216, 164] width 134 height 204
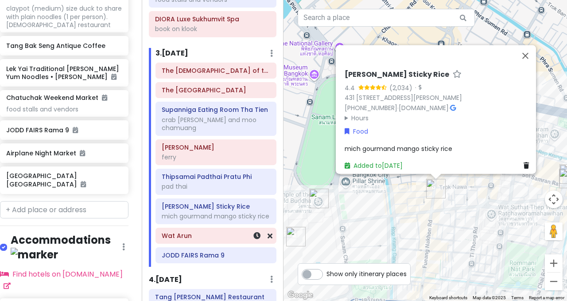
scroll to position [217, 0]
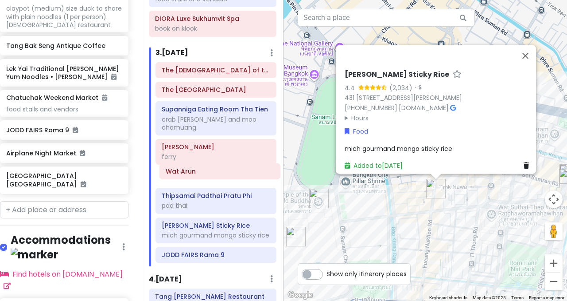
drag, startPoint x: 192, startPoint y: 225, endPoint x: 196, endPoint y: 167, distance: 58.2
click at [196, 167] on div "The Temple of the Emerald Buddha The Grand Palace Supanniga Eating Room Tha Tie…" at bounding box center [216, 164] width 134 height 204
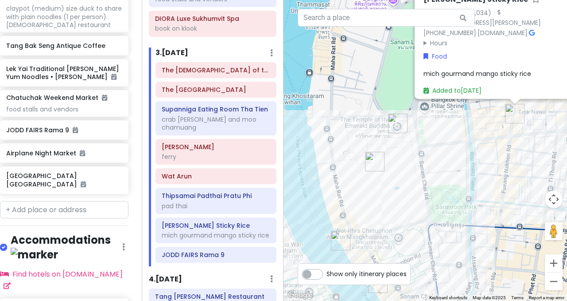
drag, startPoint x: 350, startPoint y: 221, endPoint x: 433, endPoint y: 139, distance: 116.0
click at [433, 139] on div "[PERSON_NAME] Sticky Rice 4.4 (2,034) · [STREET_ADDRESS][PERSON_NAME] [PHONE_NU…" at bounding box center [426, 150] width 284 height 301
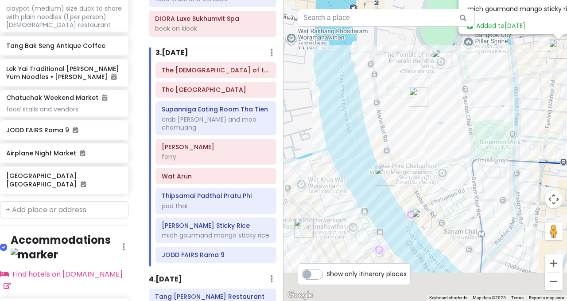
drag, startPoint x: 428, startPoint y: 154, endPoint x: 468, endPoint y: 95, distance: 71.2
click at [469, 95] on div "[PERSON_NAME] Sticky Rice 4.4 (2,034) · [STREET_ADDRESS][PERSON_NAME] [PHONE_NU…" at bounding box center [426, 150] width 284 height 301
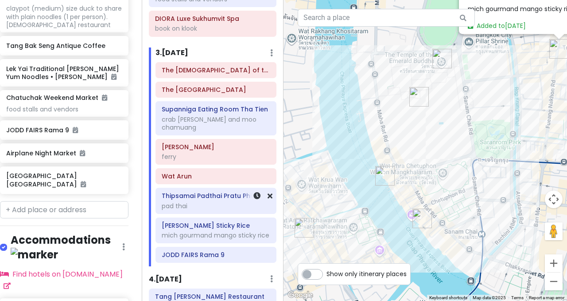
click at [189, 202] on div "pad thai" at bounding box center [216, 206] width 109 height 8
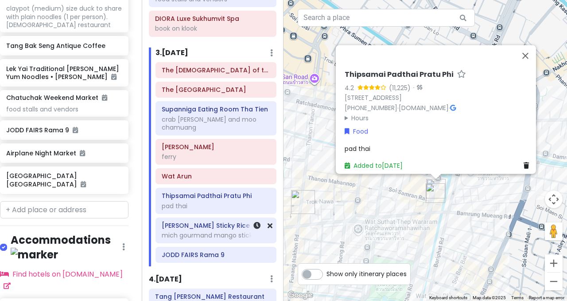
click at [187, 231] on div "mich gourmand mango sticky rice" at bounding box center [216, 235] width 109 height 8
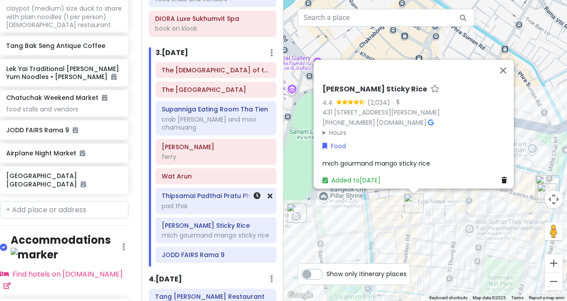
click at [203, 191] on h6 "Thipsamai Padthai Pratu Phi" at bounding box center [216, 195] width 109 height 8
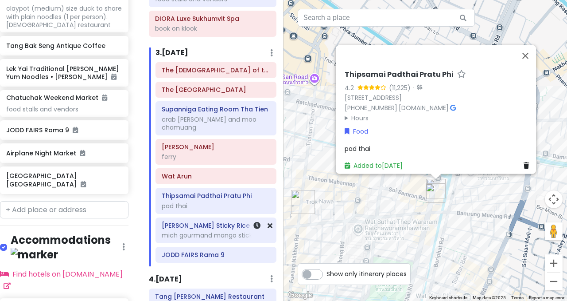
click at [196, 231] on div "mich gourmand mango sticky rice" at bounding box center [216, 235] width 109 height 8
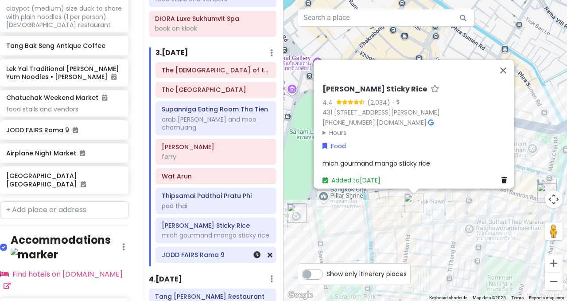
click at [195, 250] on h6 "JODD FAIRS Rama 9" at bounding box center [216, 254] width 109 height 8
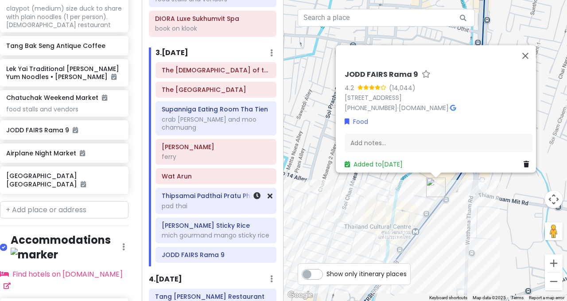
click at [192, 202] on div "pad thai" at bounding box center [216, 206] width 109 height 8
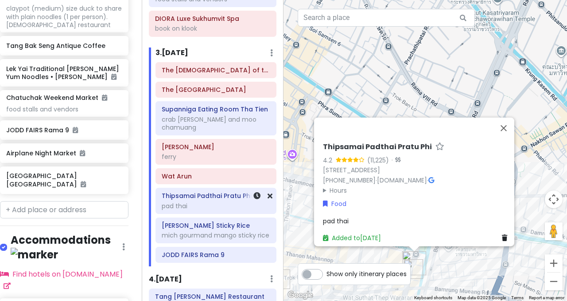
click at [215, 202] on div "pad thai" at bounding box center [216, 206] width 109 height 8
click at [211, 191] on h6 "Thipsamai Padthai Pratu Phi" at bounding box center [216, 195] width 109 height 8
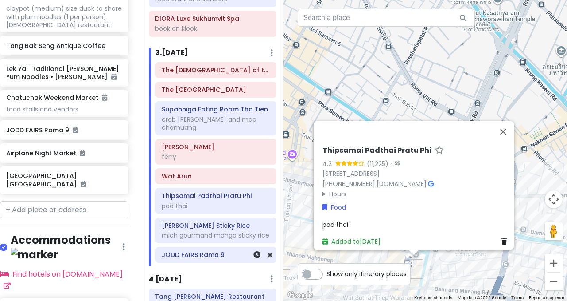
click at [197, 250] on h6 "JODD FAIRS Rama 9" at bounding box center [216, 254] width 109 height 8
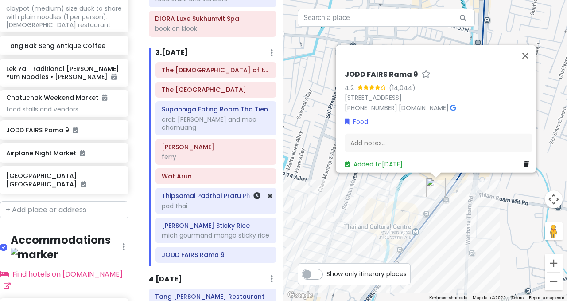
click at [200, 192] on div "Thipsamai Padthai Pratu Phi pad thai" at bounding box center [216, 201] width 109 height 22
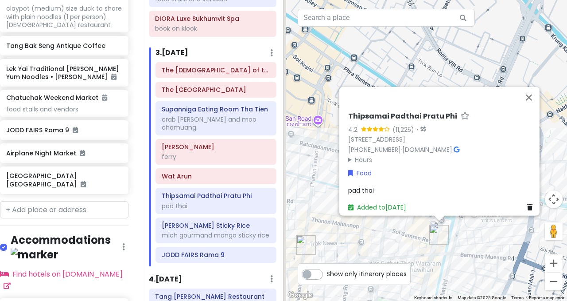
drag, startPoint x: 292, startPoint y: 242, endPoint x: 340, endPoint y: 171, distance: 85.7
click at [339, 172] on div "Thipsamai Padthai Pratu Phi 4.2 (11,225) · [STREET_ADDRESS] [PHONE_NUMBER] · [D…" at bounding box center [426, 150] width 284 height 301
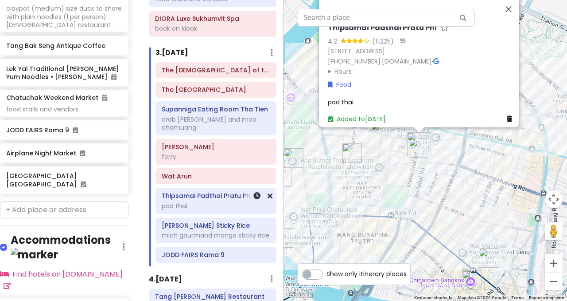
click at [215, 202] on div "pad thai" at bounding box center [216, 206] width 109 height 8
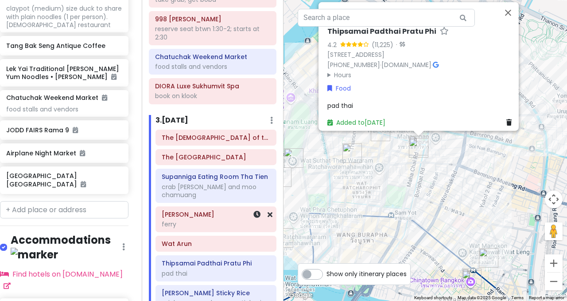
scroll to position [235, 0]
